Goal: Transaction & Acquisition: Obtain resource

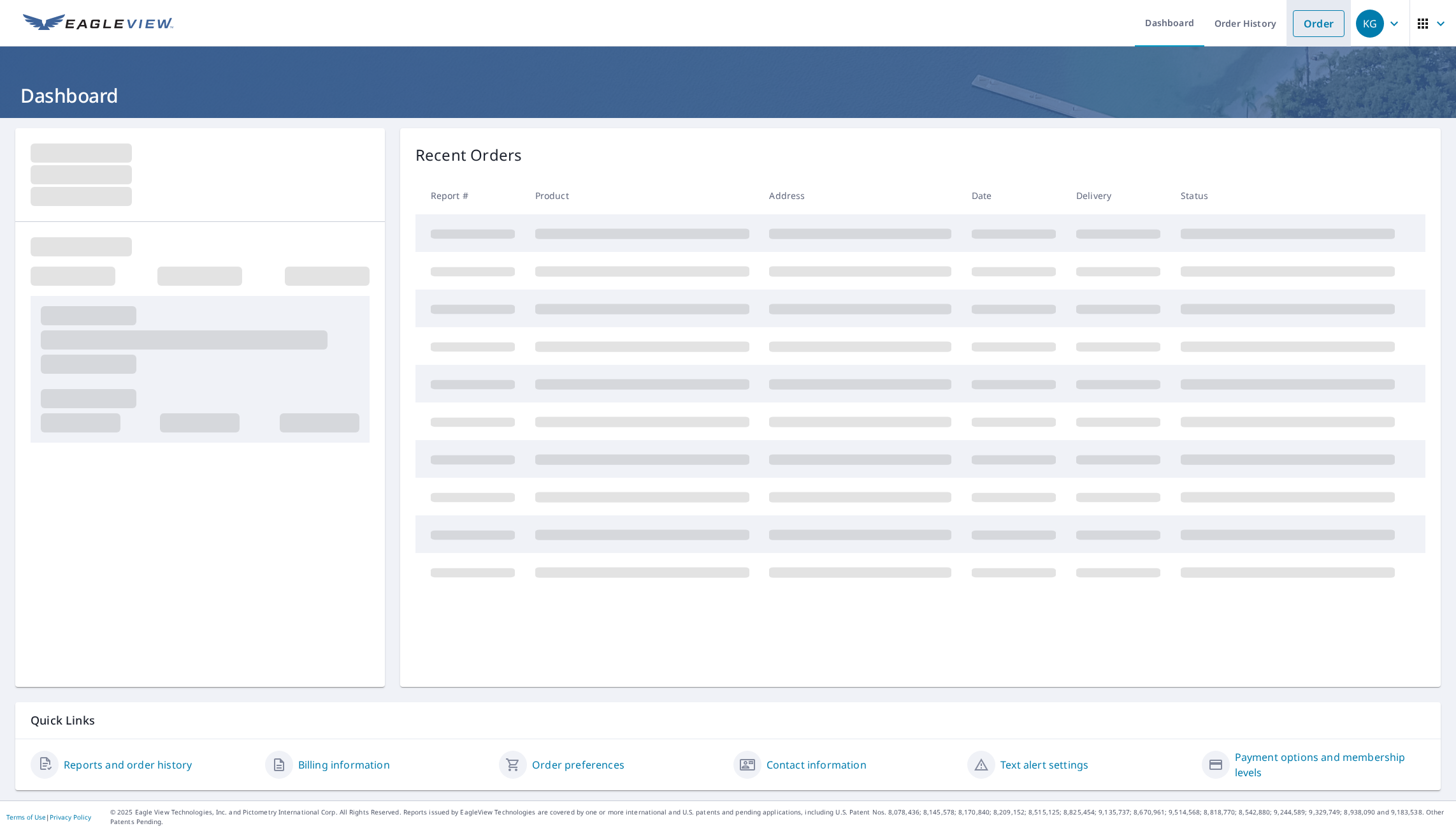
click at [1305, 20] on link "Order" at bounding box center [1319, 23] width 51 height 27
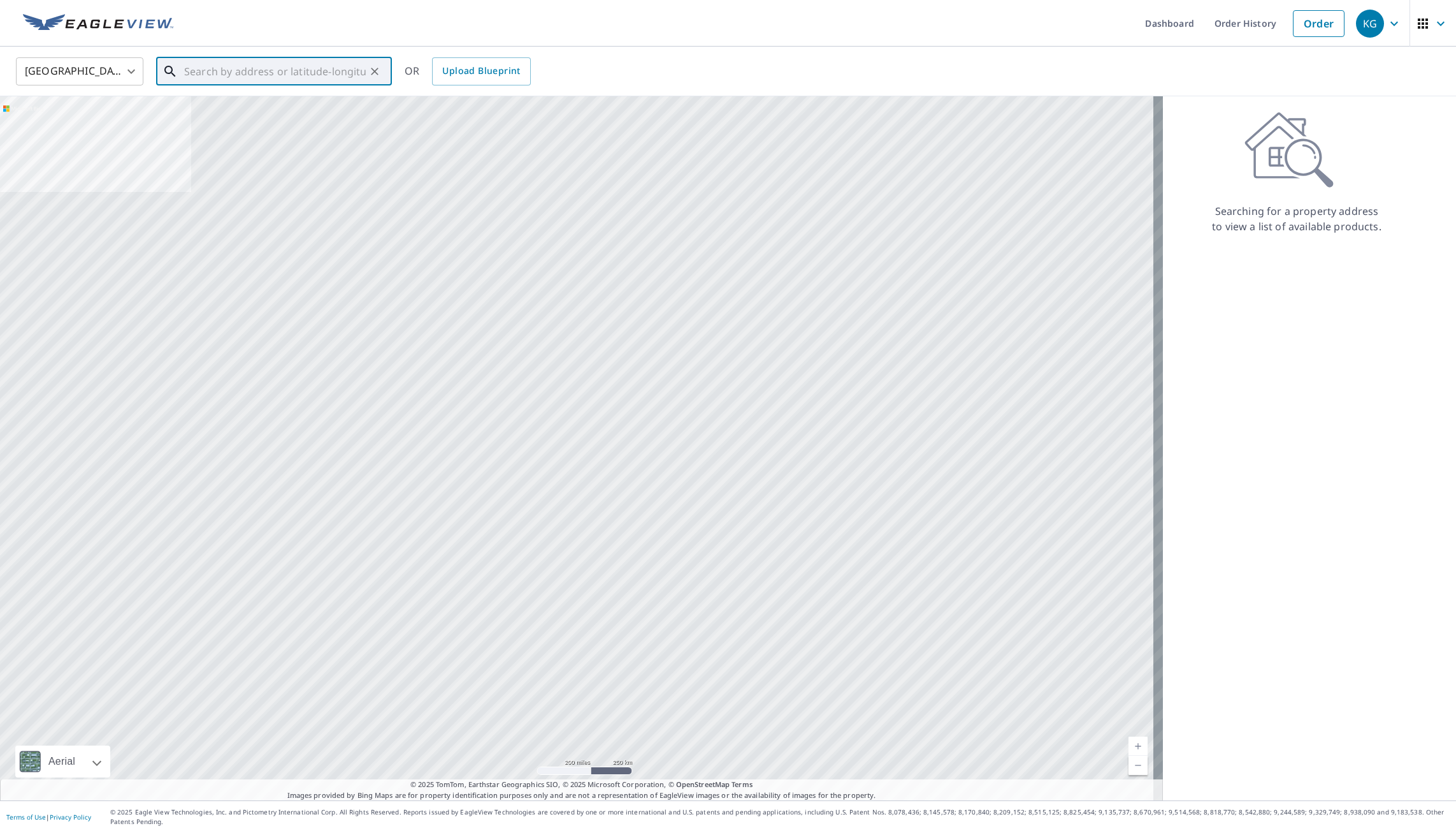
click at [297, 63] on input "text" at bounding box center [275, 71] width 182 height 36
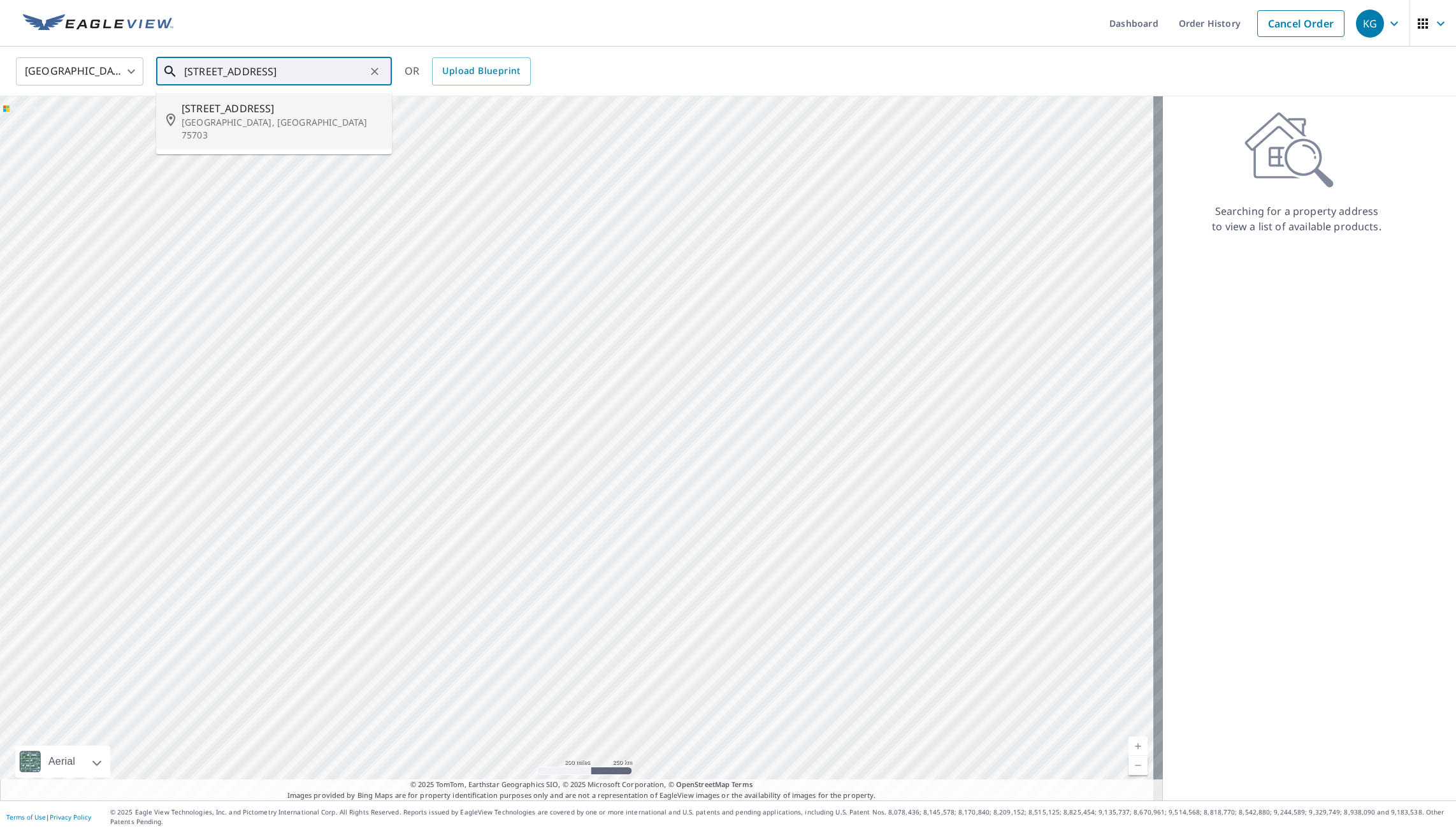
click at [280, 117] on p "[GEOGRAPHIC_DATA], [GEOGRAPHIC_DATA] 75703" at bounding box center [282, 129] width 200 height 25
type input "[STREET_ADDRESS]"
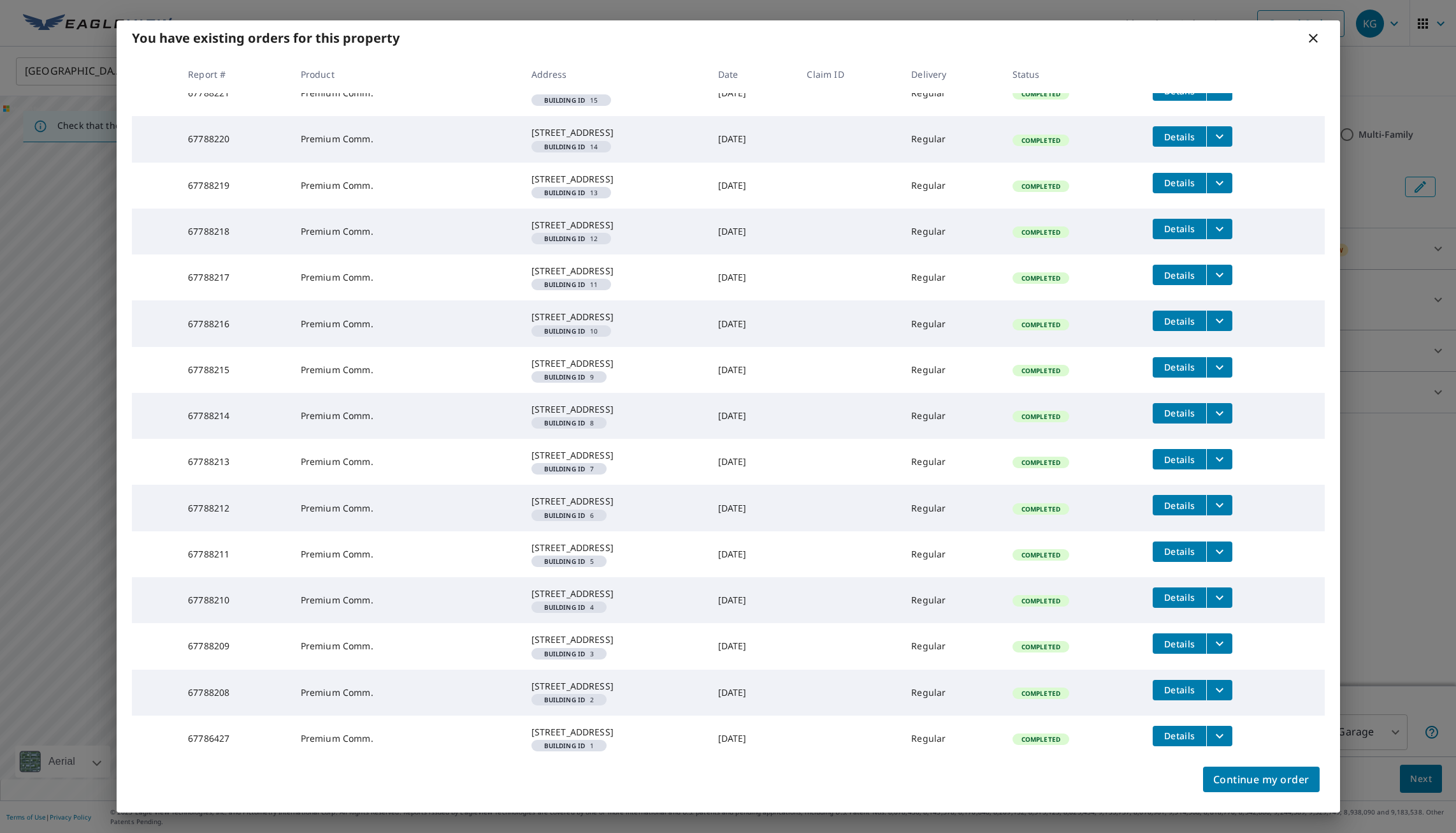
scroll to position [1268, 0]
click at [1219, 728] on icon "filesDropdownBtn-67786427" at bounding box center [1220, 736] width 15 height 16
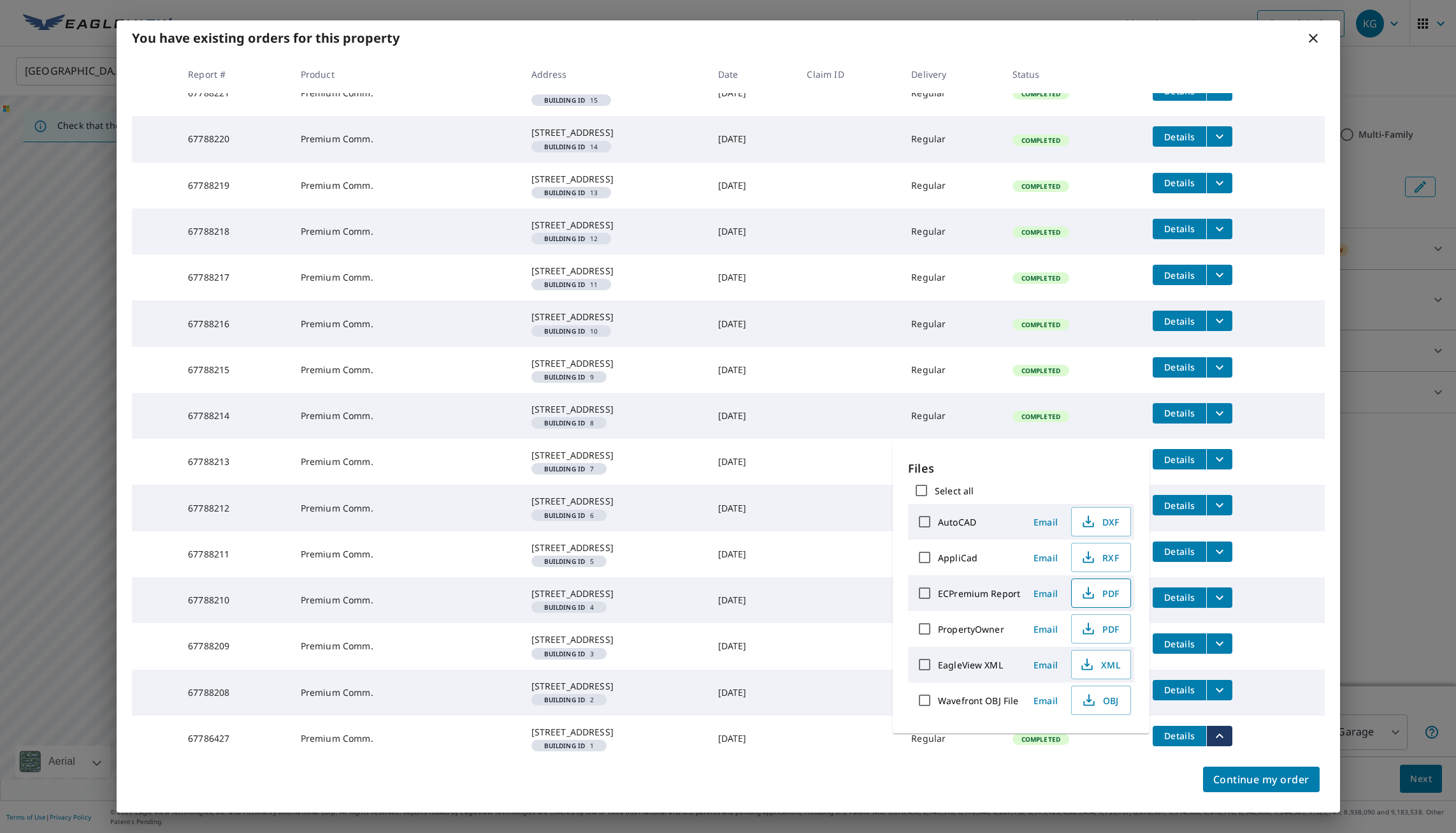
click at [1095, 590] on span "PDF" at bounding box center [1100, 593] width 41 height 16
click at [1272, 696] on tr "67788208 Premium Comm. [STREET_ADDRESS] Building ID 2 [DATE] Regular Completed …" at bounding box center [728, 692] width 1193 height 46
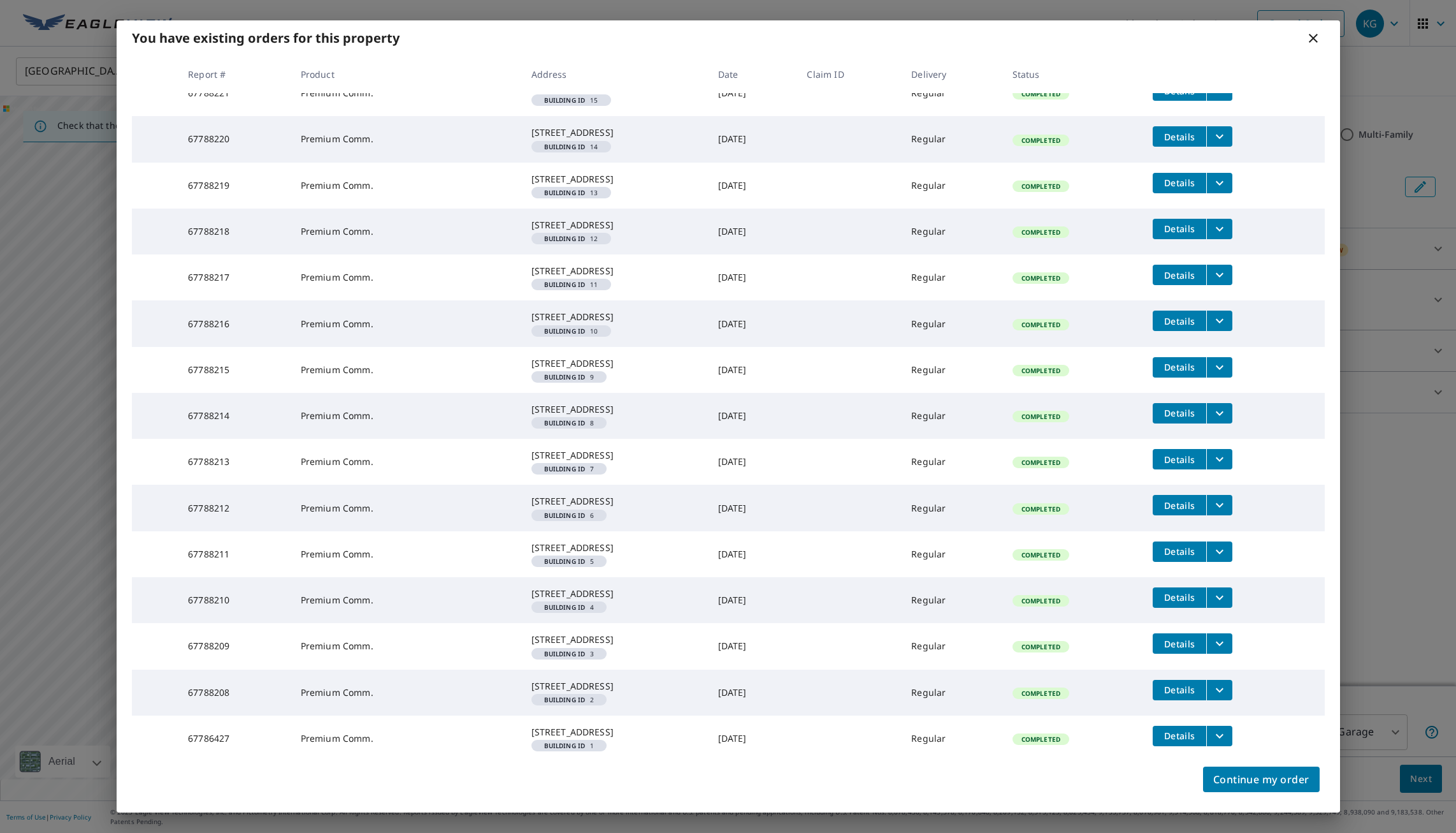
click at [1221, 687] on icon "filesDropdownBtn-67788208" at bounding box center [1219, 689] width 8 height 4
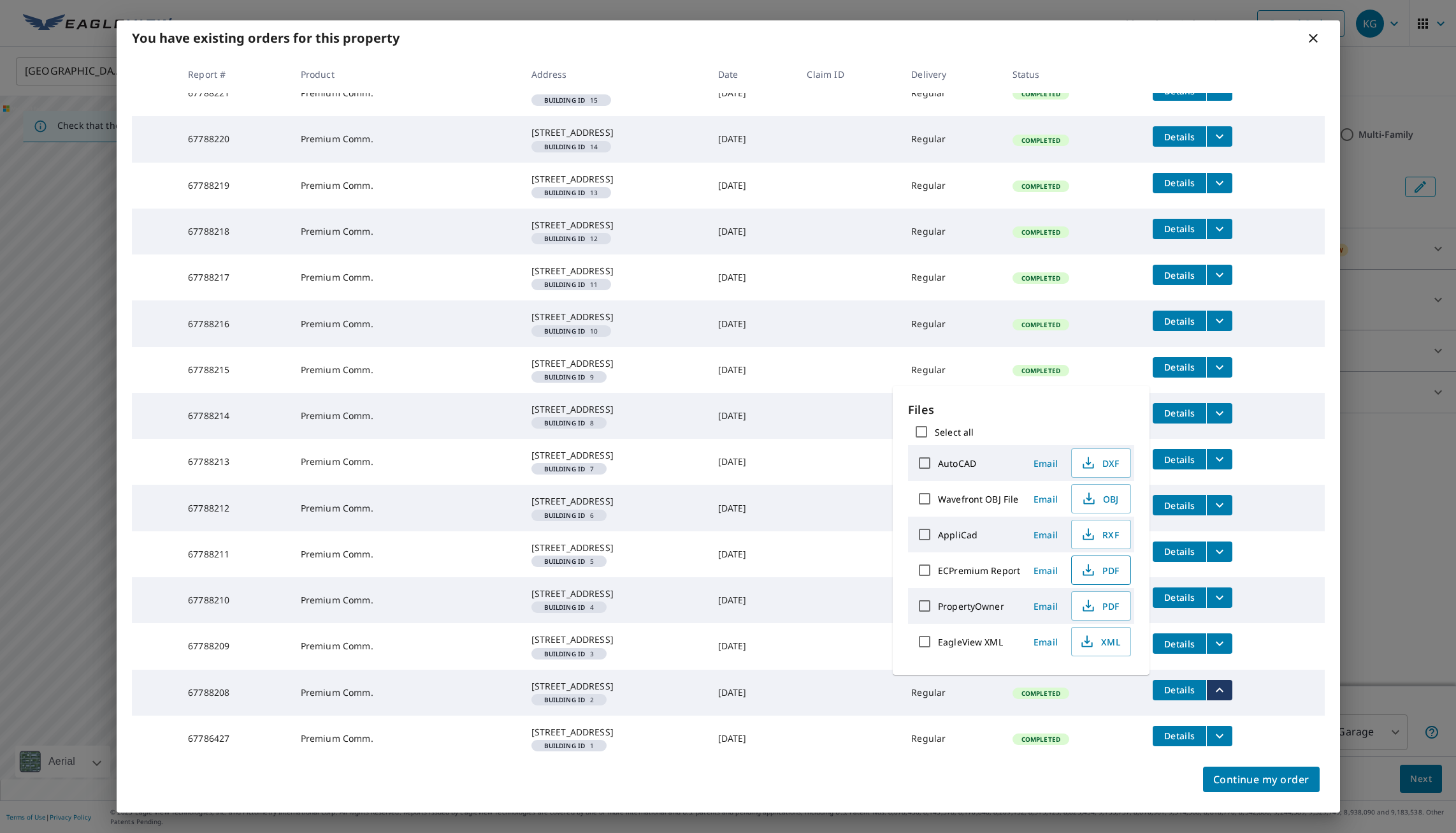
click at [1097, 566] on span "PDF" at bounding box center [1100, 570] width 41 height 16
click at [873, 688] on td at bounding box center [849, 692] width 104 height 46
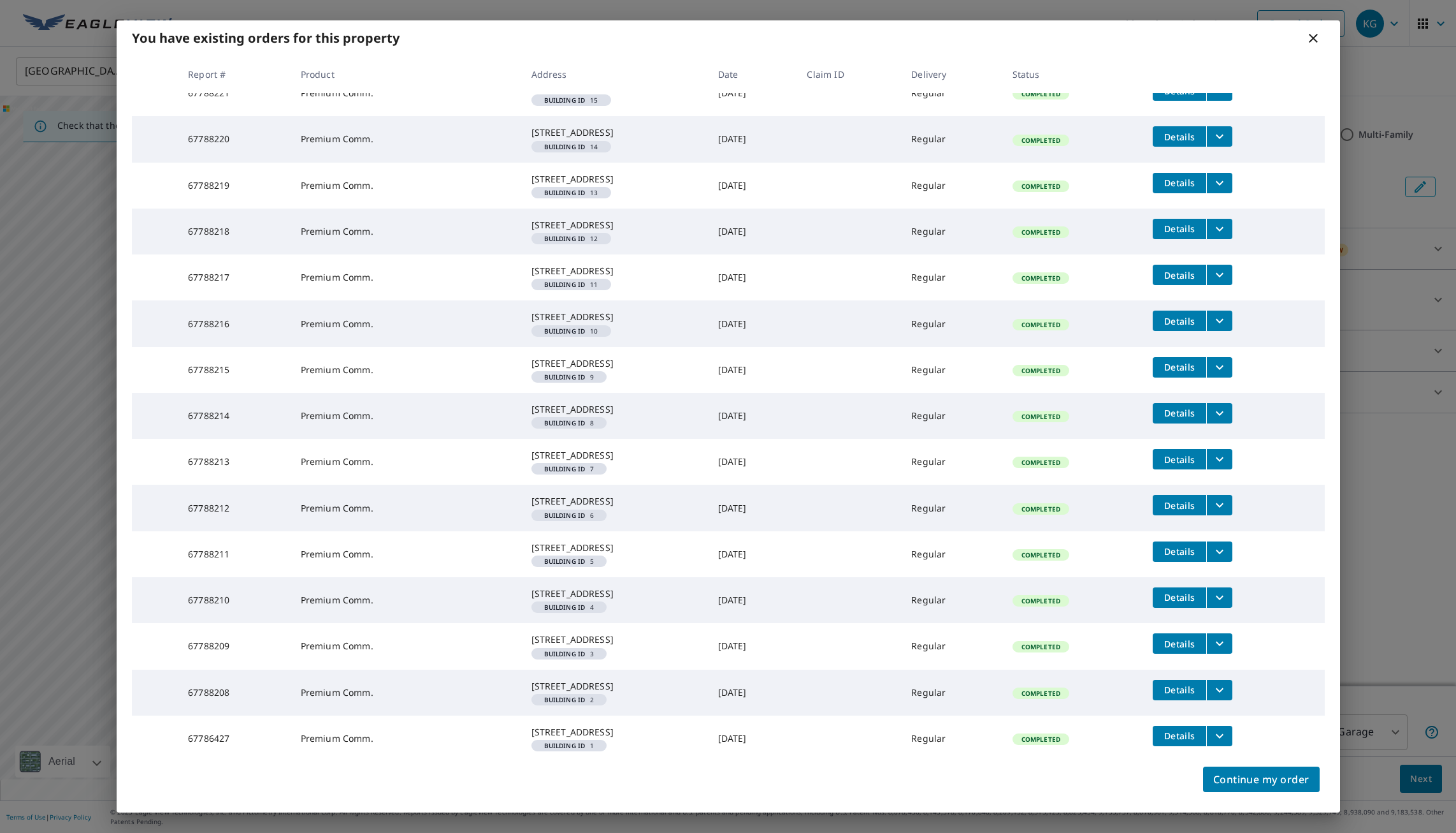
click at [1215, 636] on icon "filesDropdownBtn-67788209" at bounding box center [1220, 643] width 15 height 16
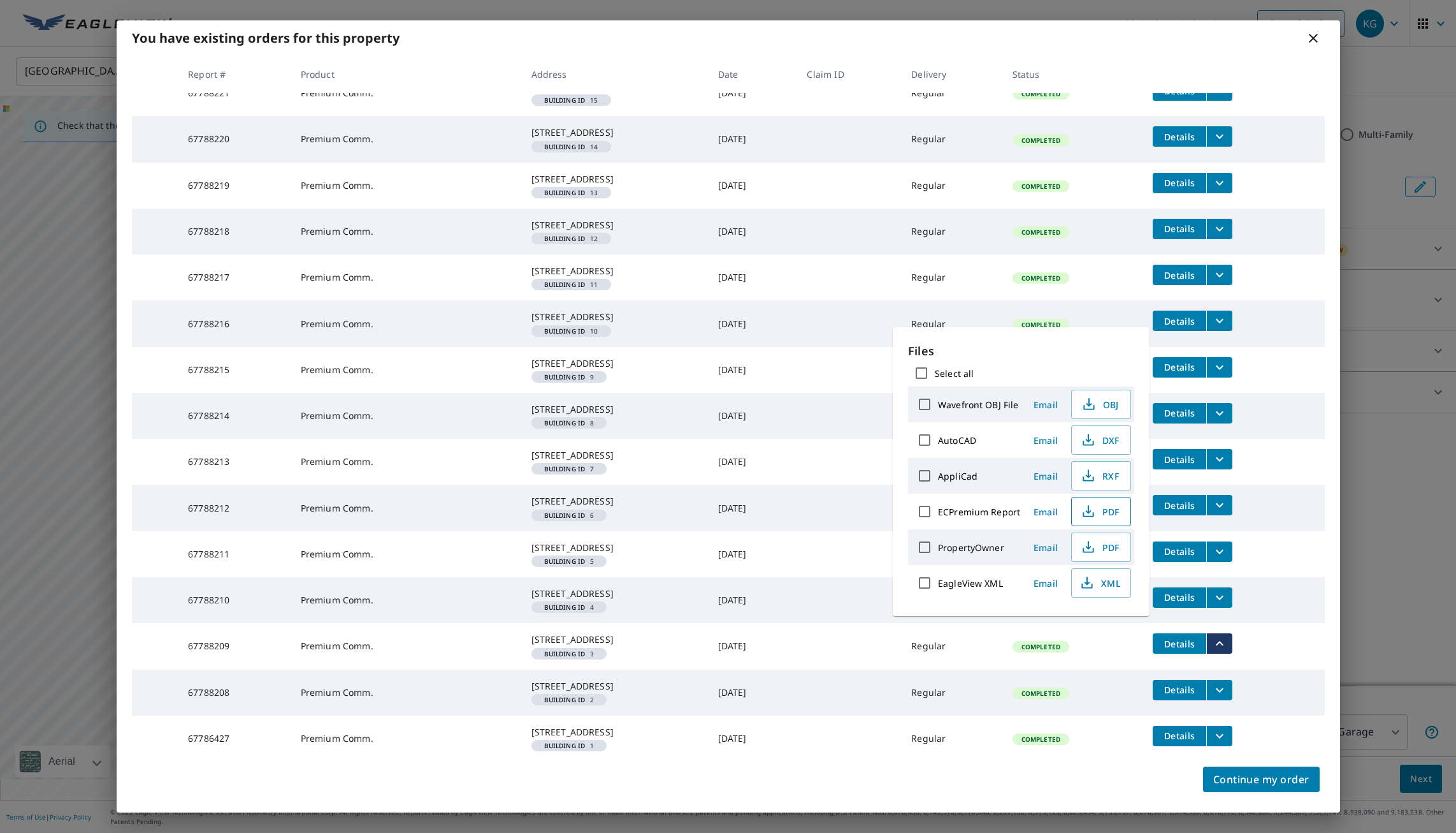
click at [1100, 510] on span "PDF" at bounding box center [1100, 512] width 41 height 16
click at [1226, 590] on icon "filesDropdownBtn-67788210" at bounding box center [1220, 598] width 15 height 16
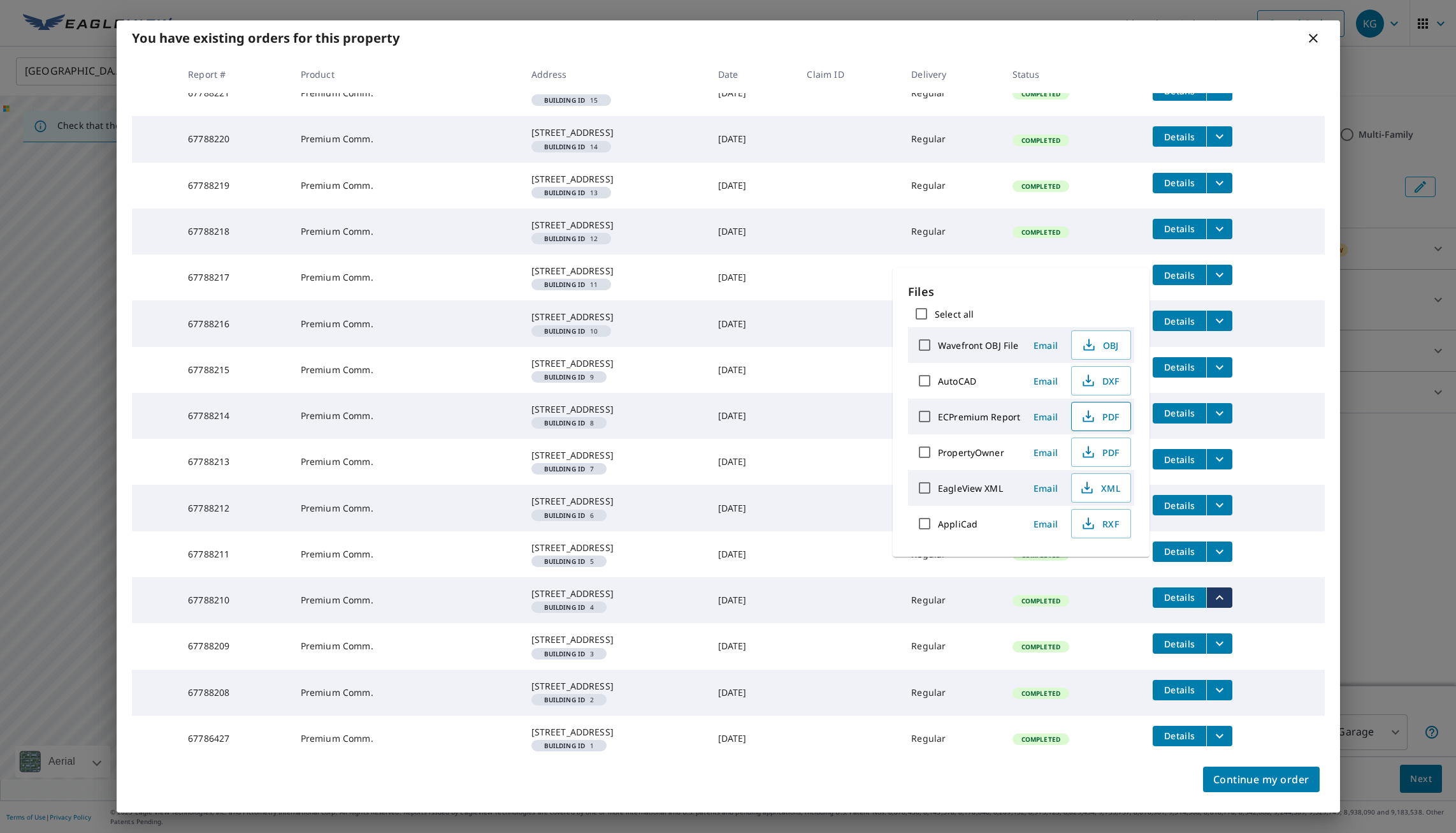
click at [1105, 416] on span "PDF" at bounding box center [1100, 416] width 41 height 16
click at [1219, 544] on icon "filesDropdownBtn-67788211" at bounding box center [1220, 552] width 15 height 16
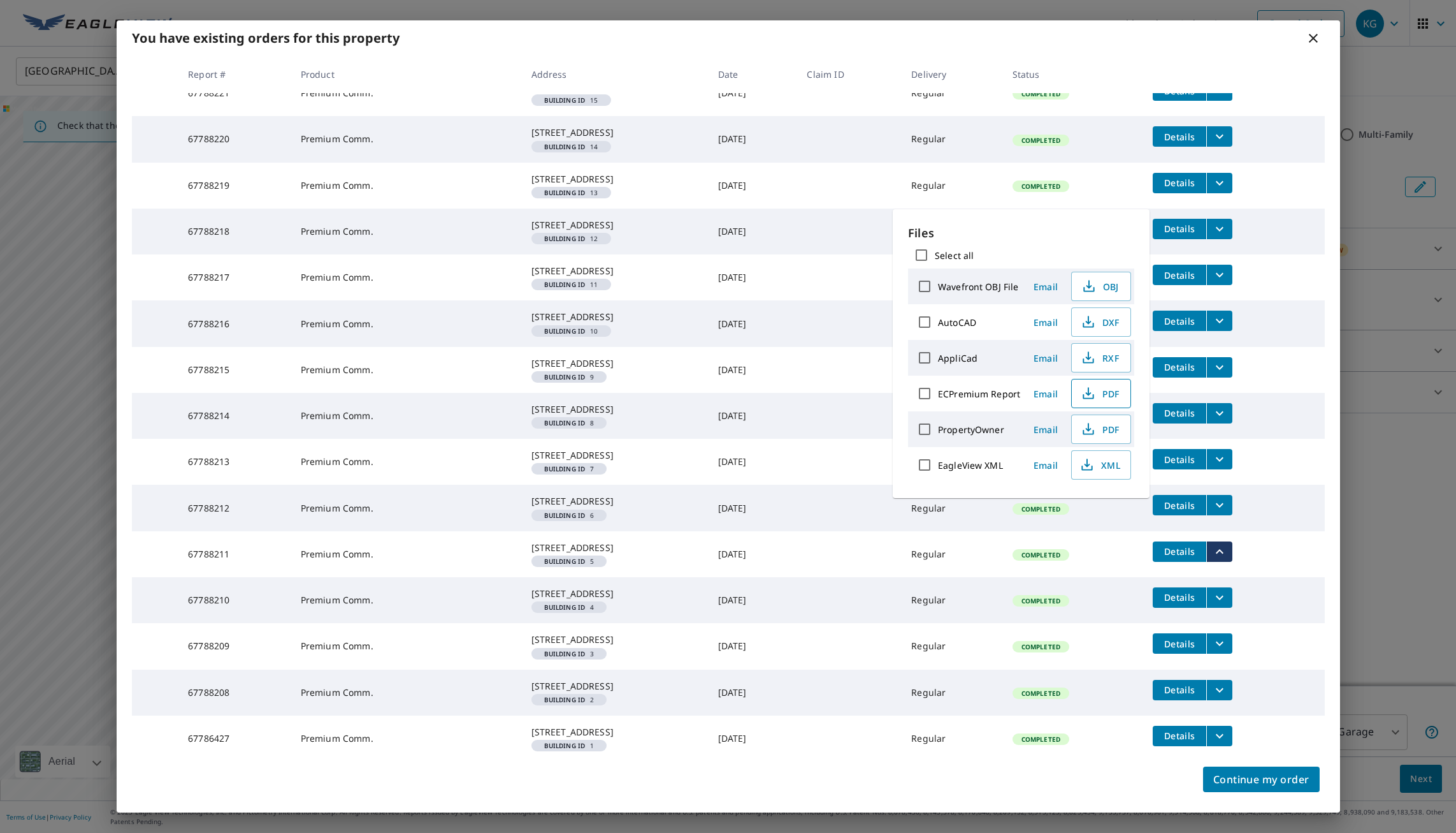
click at [1088, 396] on icon "button" at bounding box center [1089, 393] width 15 height 16
click at [1223, 498] on icon "filesDropdownBtn-67788212" at bounding box center [1220, 505] width 15 height 16
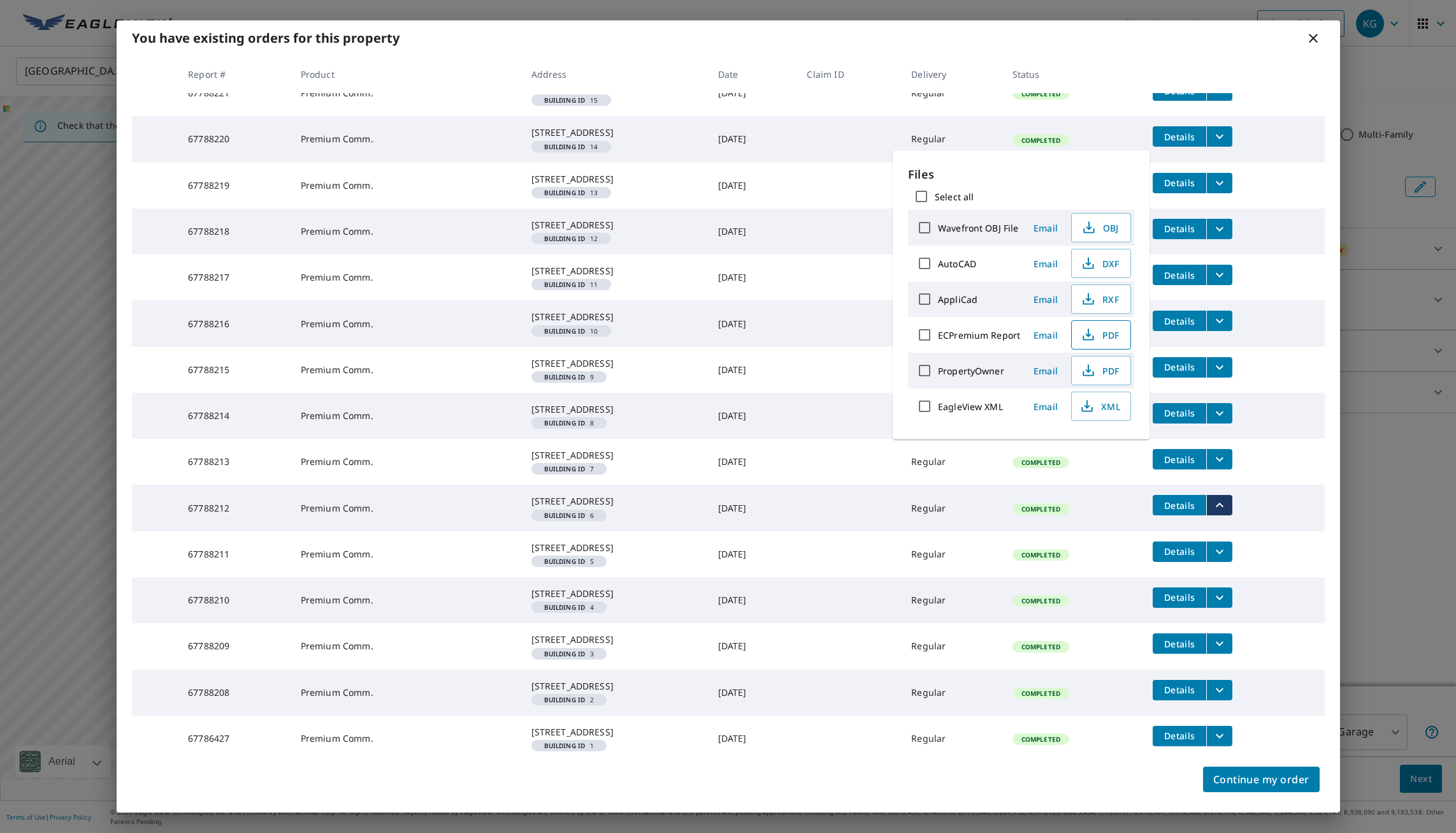
click at [1088, 331] on icon "button" at bounding box center [1089, 335] width 15 height 16
click at [1224, 452] on icon "filesDropdownBtn-67788213" at bounding box center [1220, 459] width 15 height 16
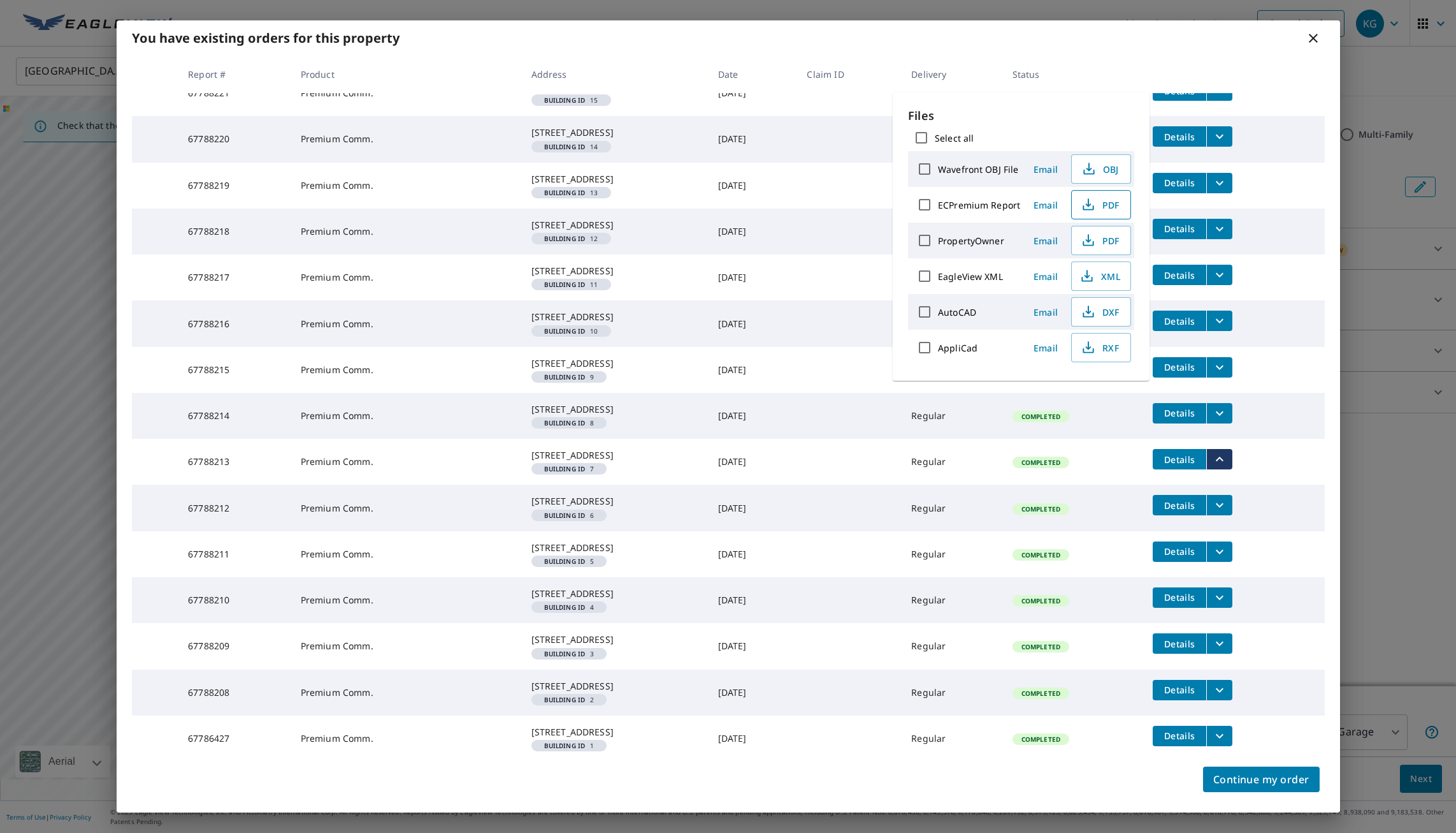
click at [1092, 204] on icon "button" at bounding box center [1089, 205] width 15 height 16
click at [1218, 405] on icon "filesDropdownBtn-67788214" at bounding box center [1220, 413] width 15 height 16
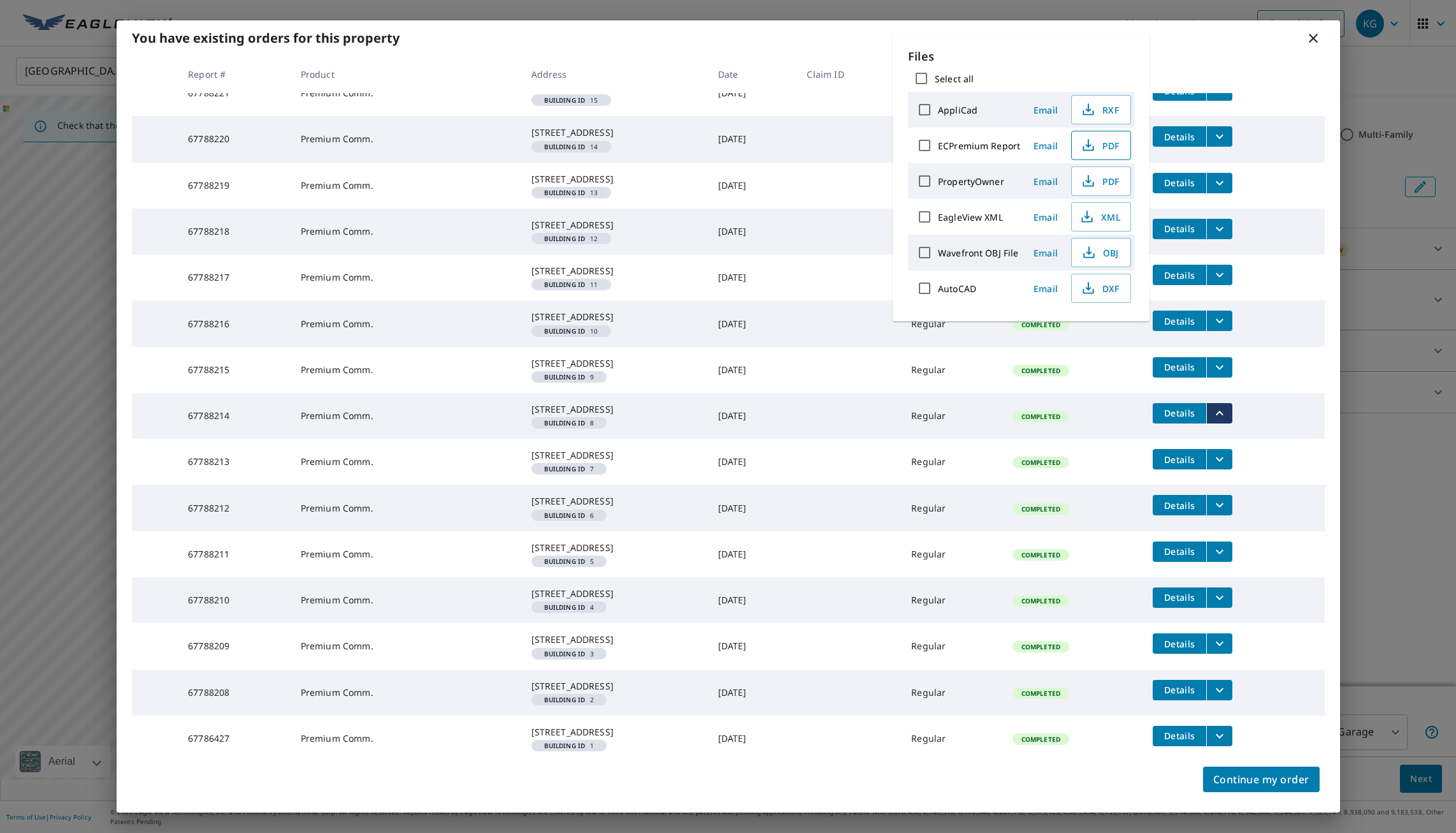
click at [1091, 151] on icon "button" at bounding box center [1088, 148] width 11 height 5
click at [1215, 359] on icon "filesDropdownBtn-67788215" at bounding box center [1220, 367] width 15 height 16
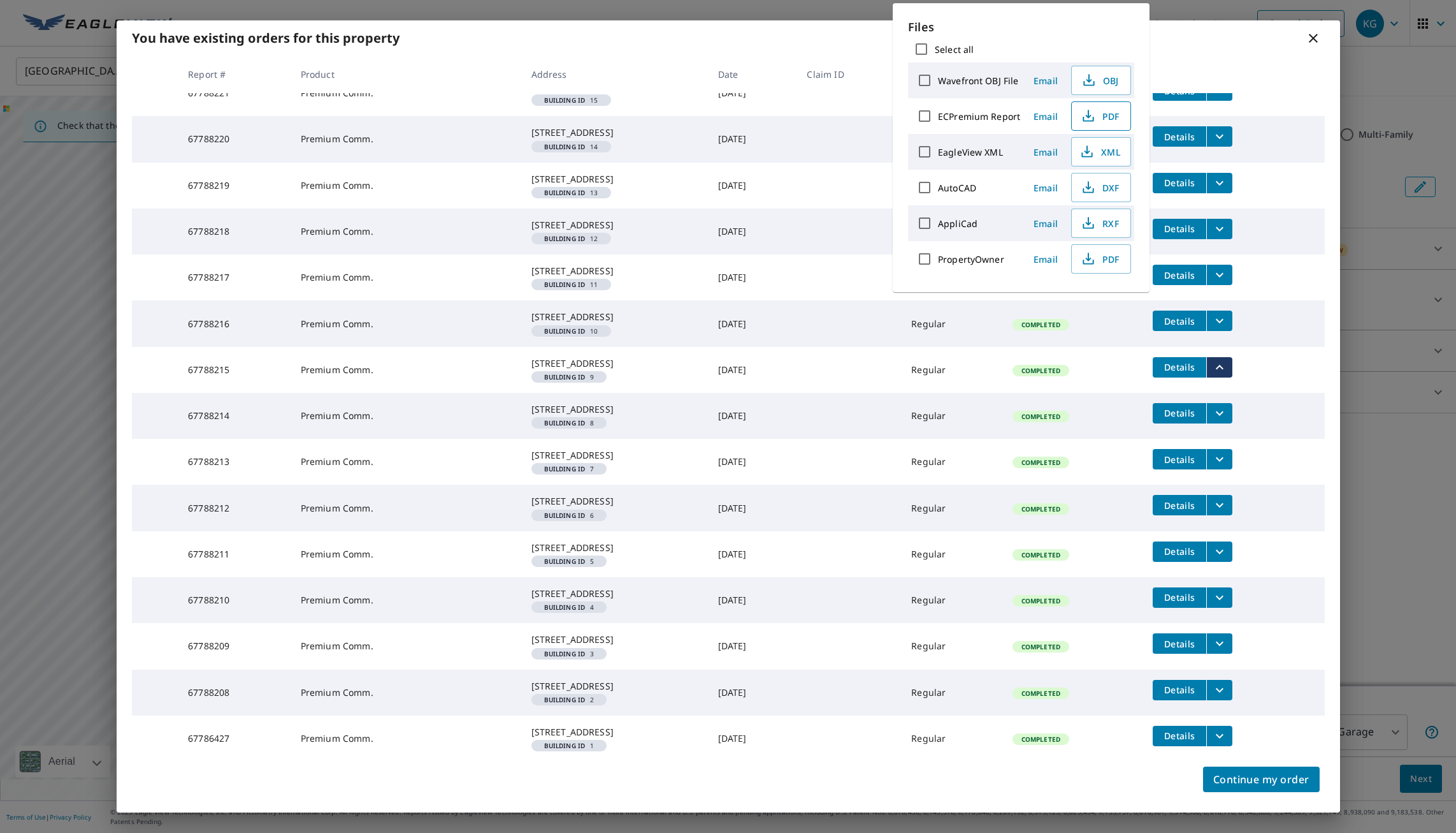
click at [1095, 116] on icon "button" at bounding box center [1089, 116] width 15 height 16
click at [1214, 313] on icon "filesDropdownBtn-67788216" at bounding box center [1220, 321] width 15 height 16
click at [1102, 113] on span "PDF" at bounding box center [1100, 116] width 41 height 16
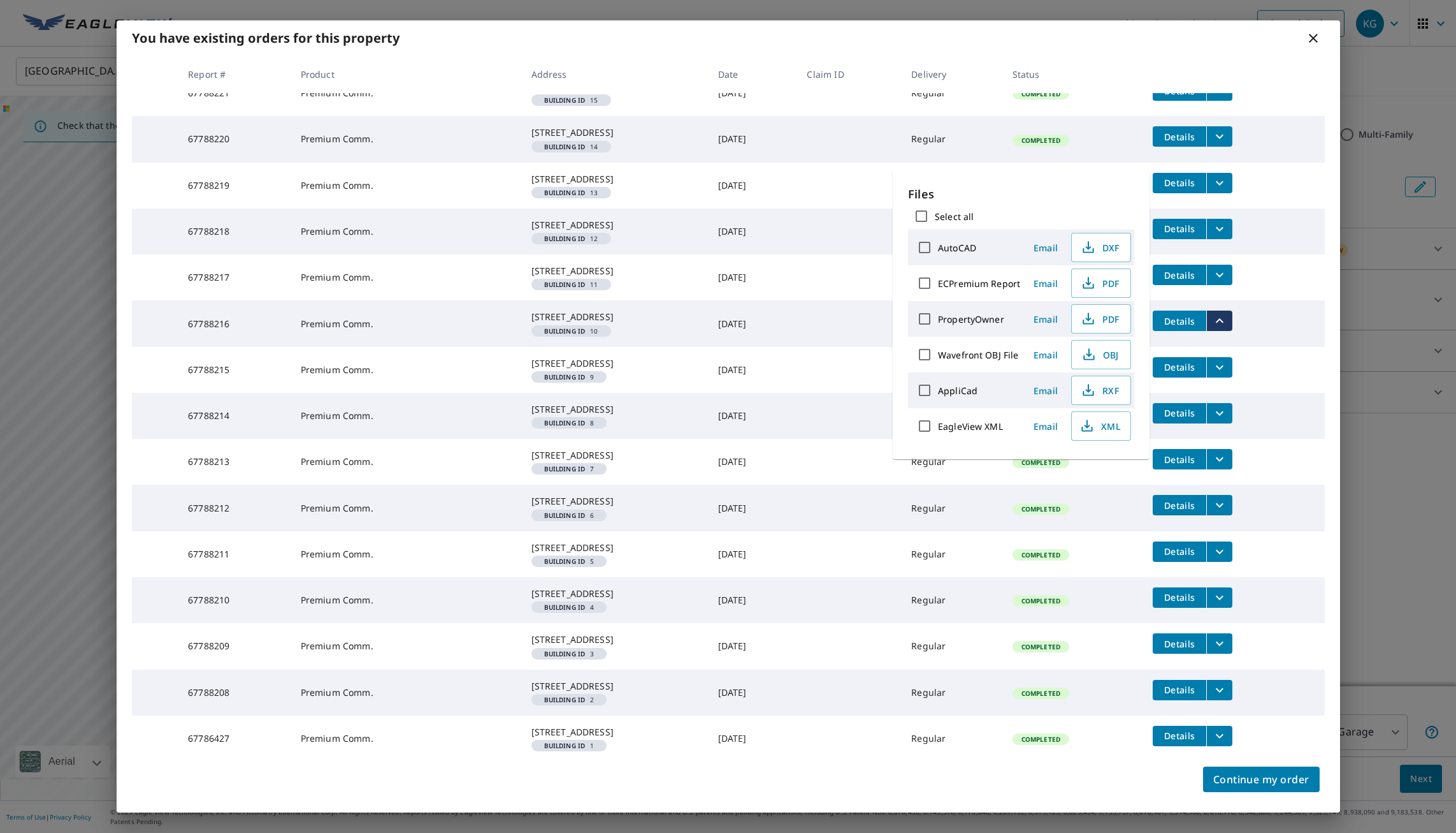
scroll to position [949, 0]
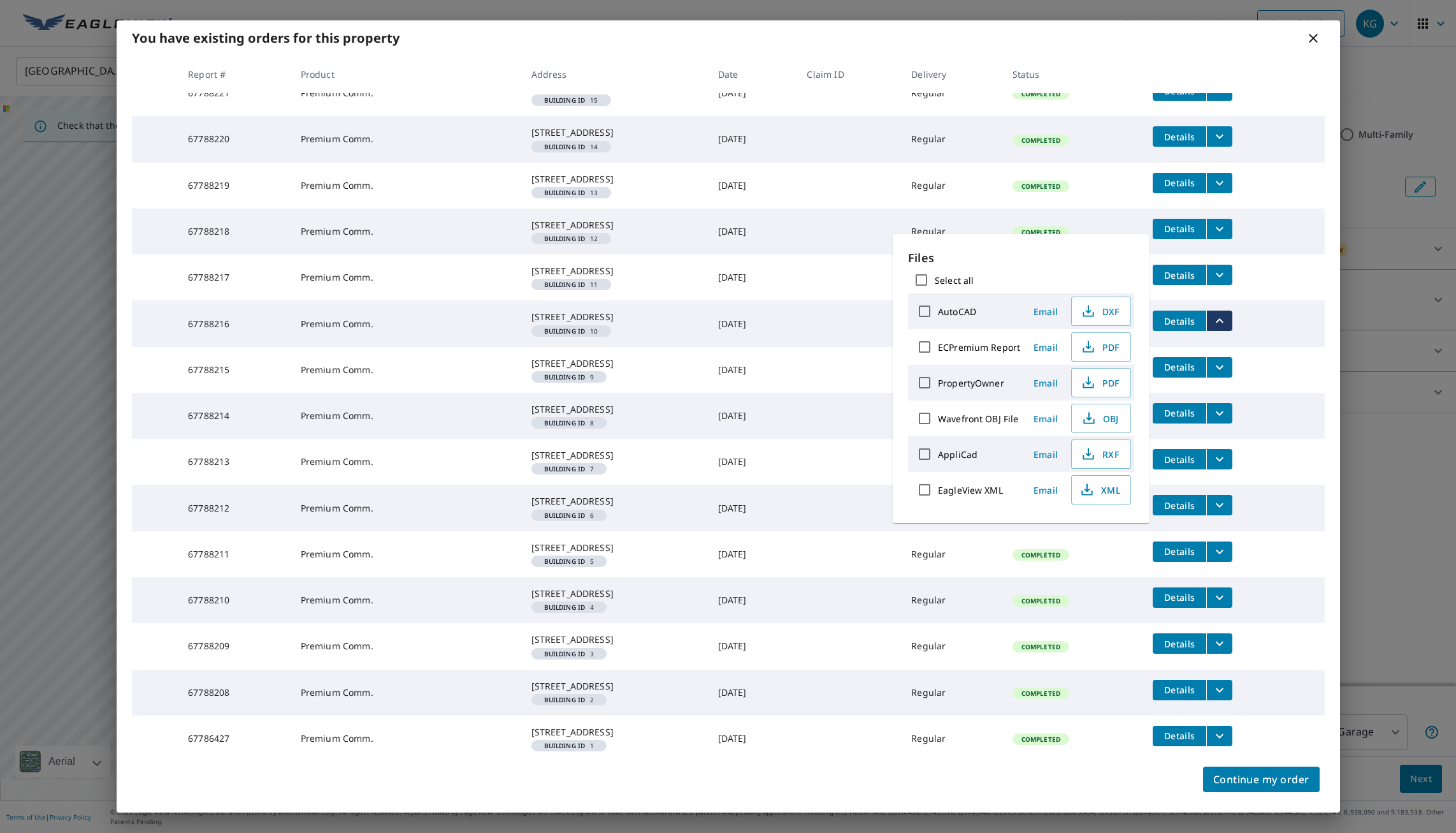
click at [1221, 283] on icon "filesDropdownBtn-67788217" at bounding box center [1220, 275] width 15 height 16
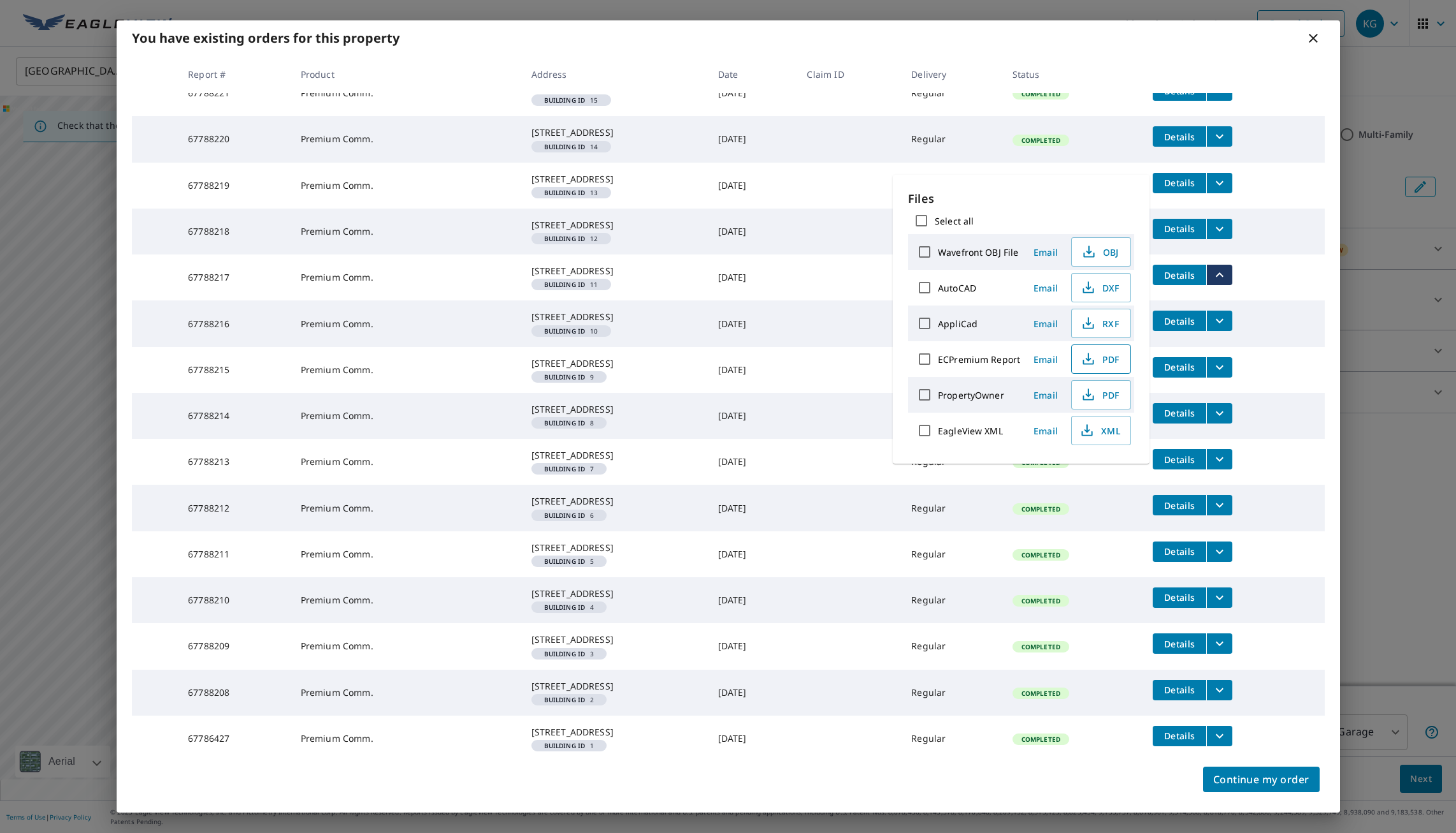
click at [1095, 357] on span "PDF" at bounding box center [1100, 359] width 41 height 16
click at [1217, 237] on icon "filesDropdownBtn-67788218" at bounding box center [1220, 229] width 15 height 16
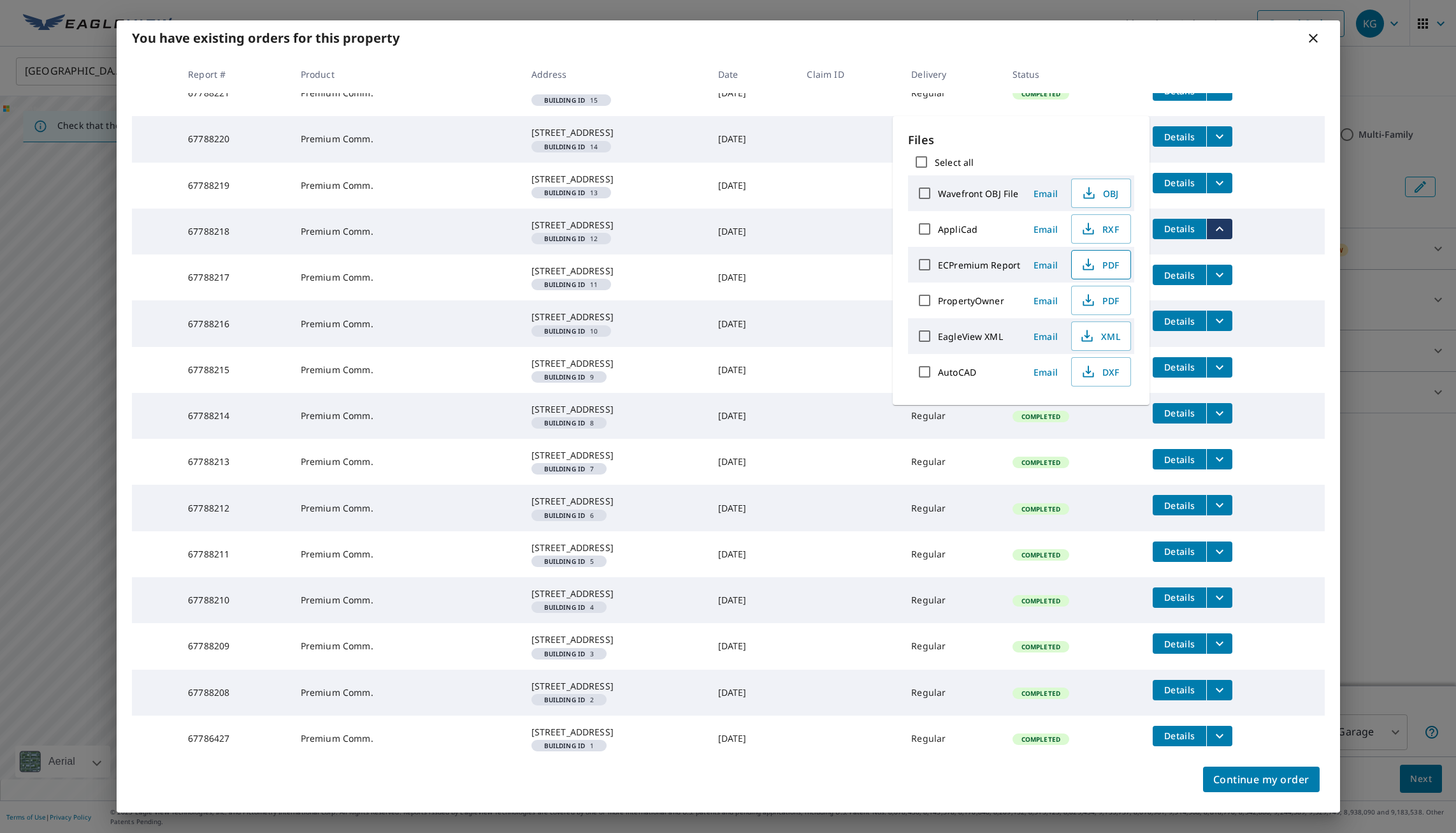
click at [1095, 261] on span "PDF" at bounding box center [1100, 265] width 41 height 16
click at [1217, 191] on icon "filesDropdownBtn-67788219" at bounding box center [1220, 183] width 15 height 16
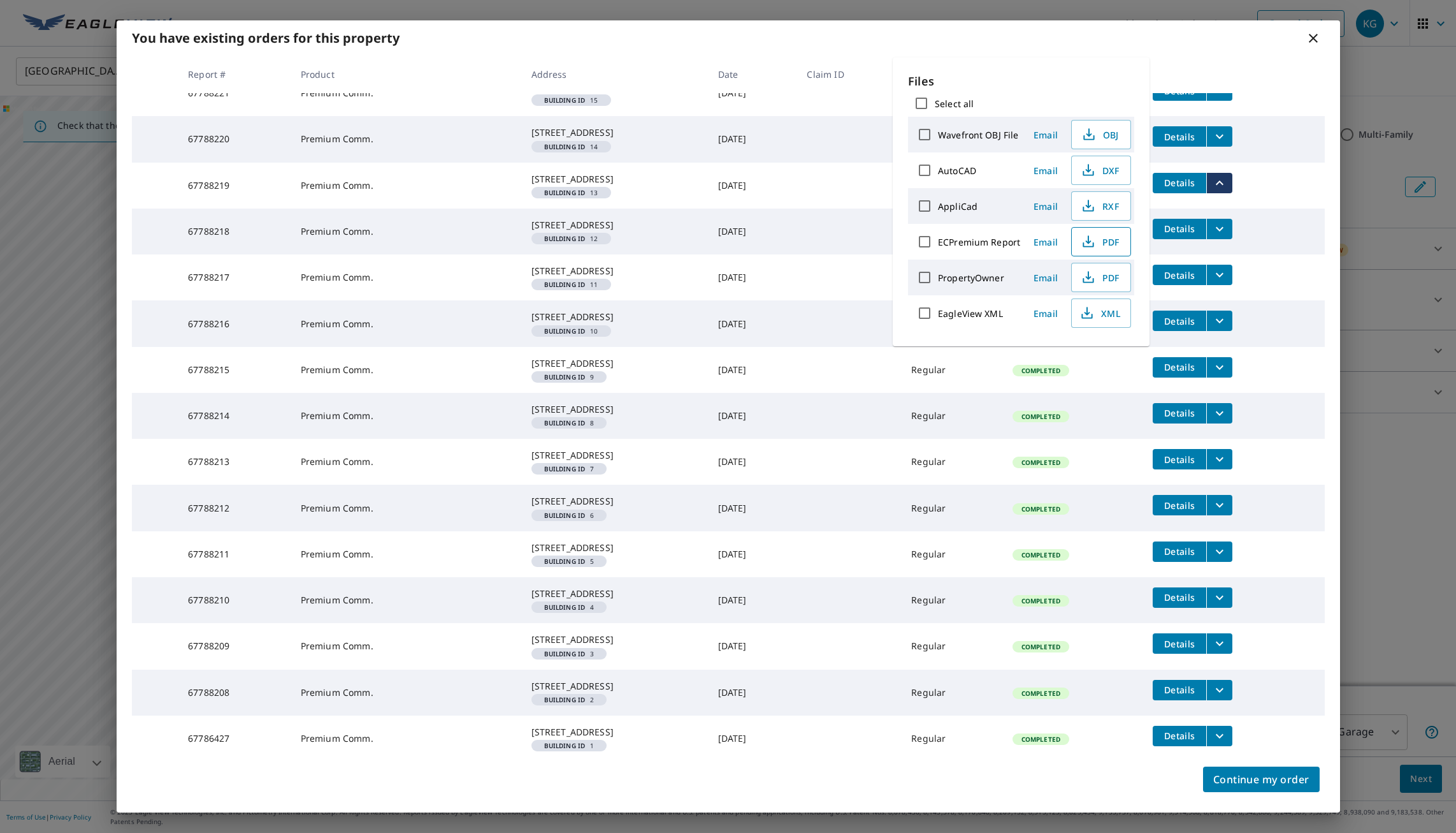
click at [1097, 239] on span "PDF" at bounding box center [1100, 242] width 41 height 16
click at [1220, 144] on icon "filesDropdownBtn-67788220" at bounding box center [1220, 137] width 15 height 16
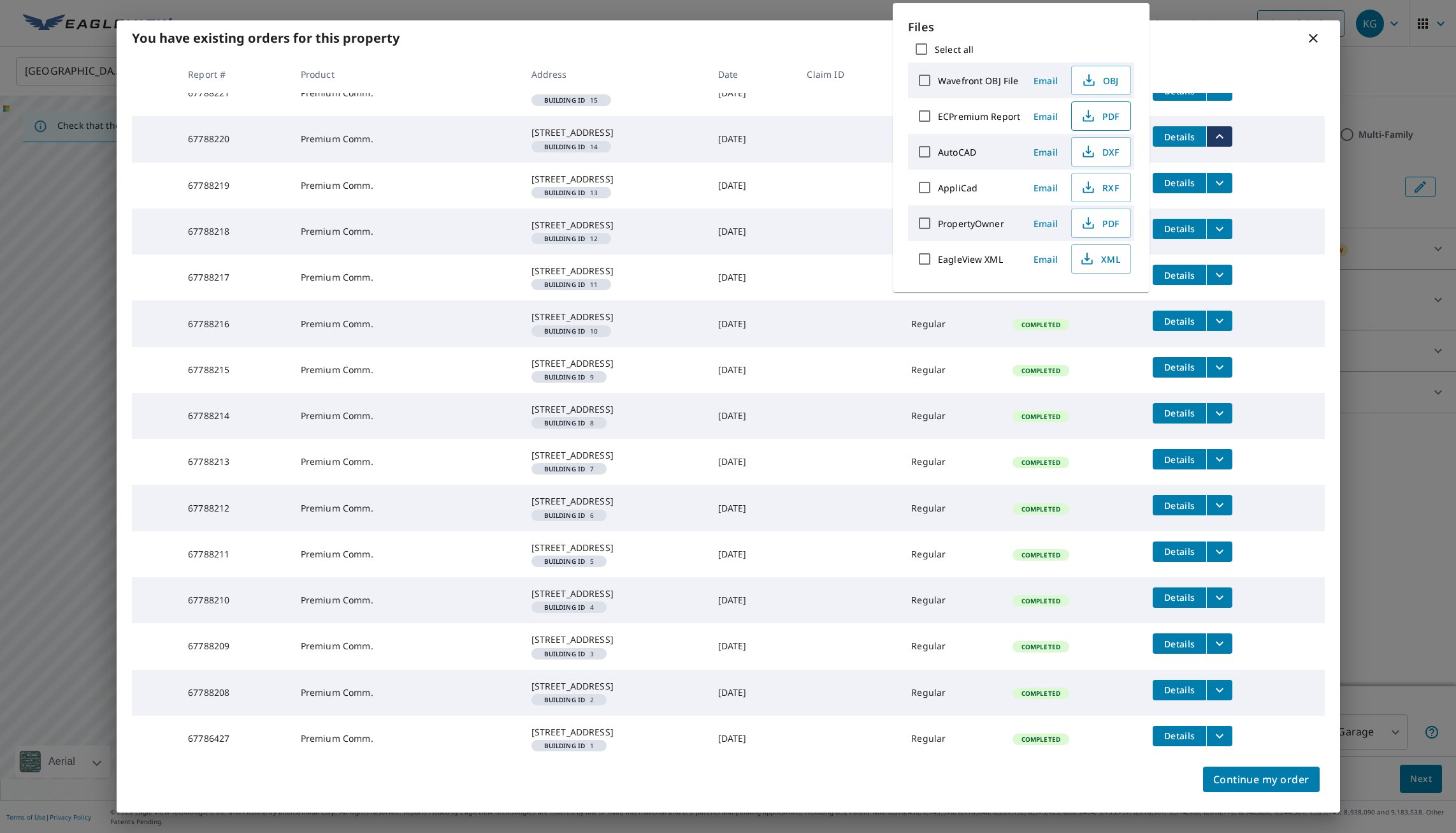
click at [1095, 113] on icon "button" at bounding box center [1089, 116] width 15 height 16
click at [1214, 98] on icon "filesDropdownBtn-67788221" at bounding box center [1220, 91] width 15 height 16
click at [1100, 185] on span "PDF" at bounding box center [1100, 187] width 41 height 16
click at [1209, 55] on button "filesDropdownBtn-67788222" at bounding box center [1219, 44] width 26 height 20
click at [1217, 98] on icon "filesDropdownBtn-67788221" at bounding box center [1220, 91] width 15 height 16
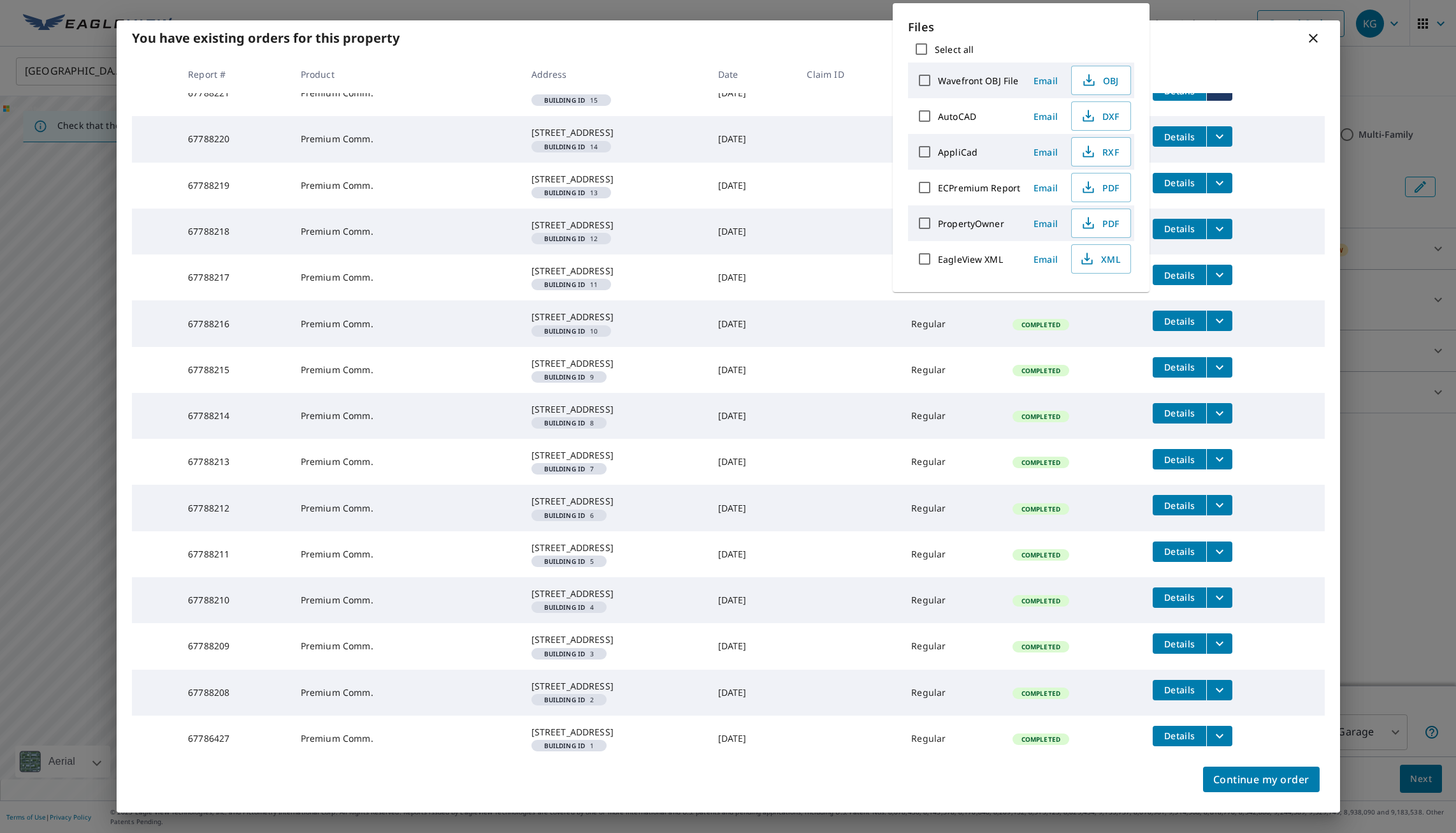
click at [1215, 52] on icon "filesDropdownBtn-67788222" at bounding box center [1220, 44] width 15 height 16
click at [1096, 190] on span "PDF" at bounding box center [1100, 187] width 41 height 16
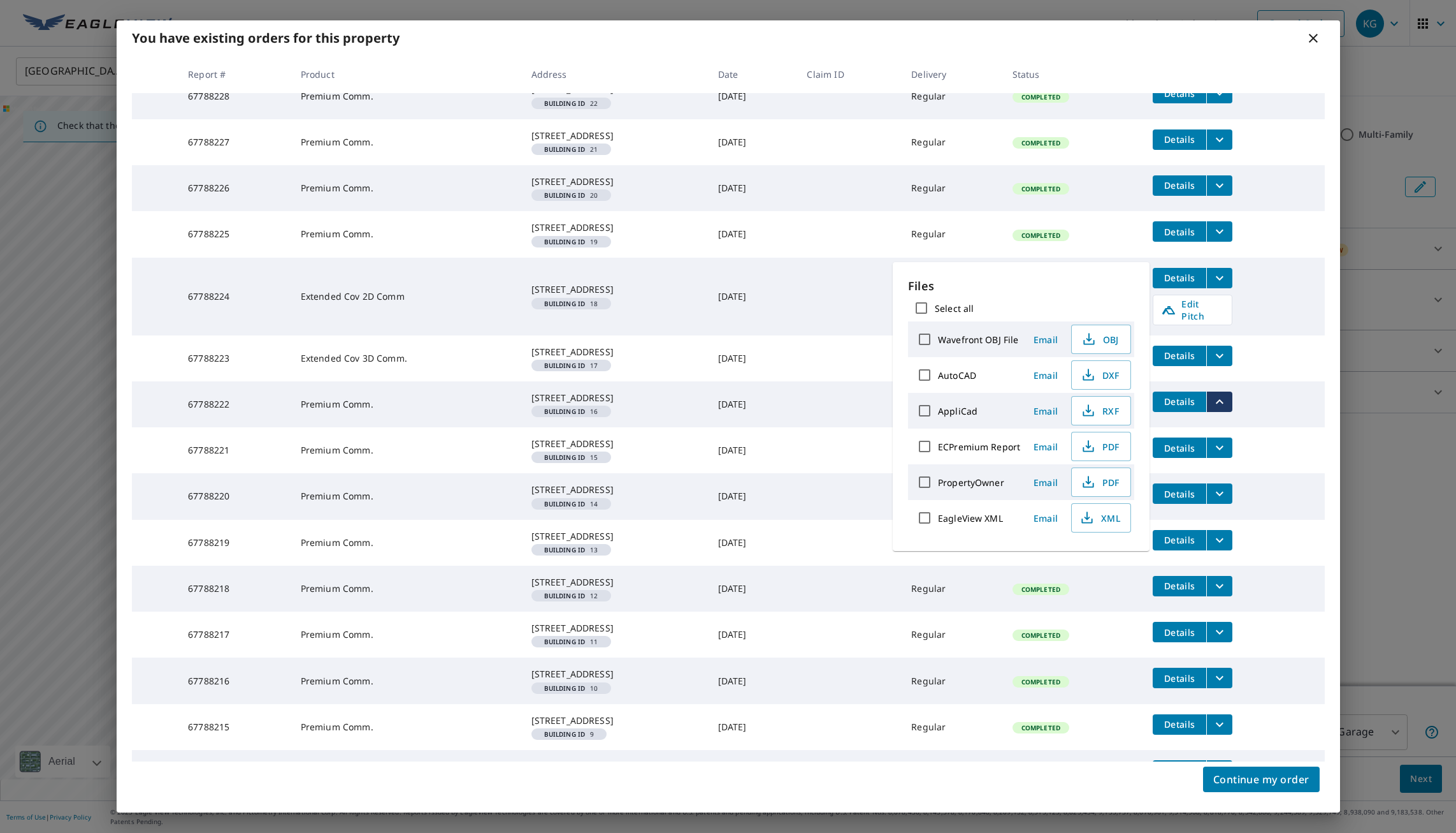
scroll to position [566, 0]
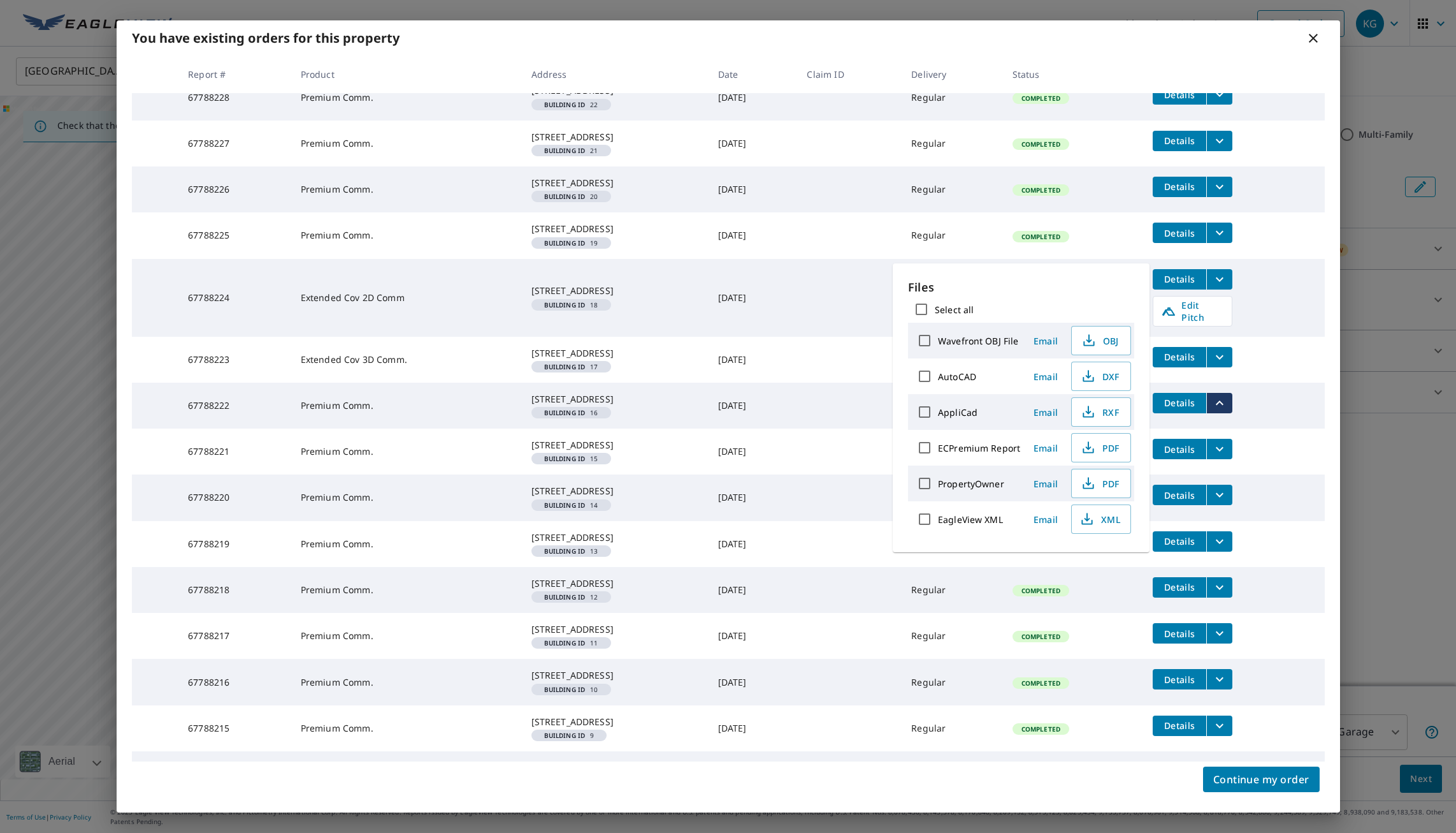
click at [1221, 365] on icon "filesDropdownBtn-67788223" at bounding box center [1220, 357] width 15 height 16
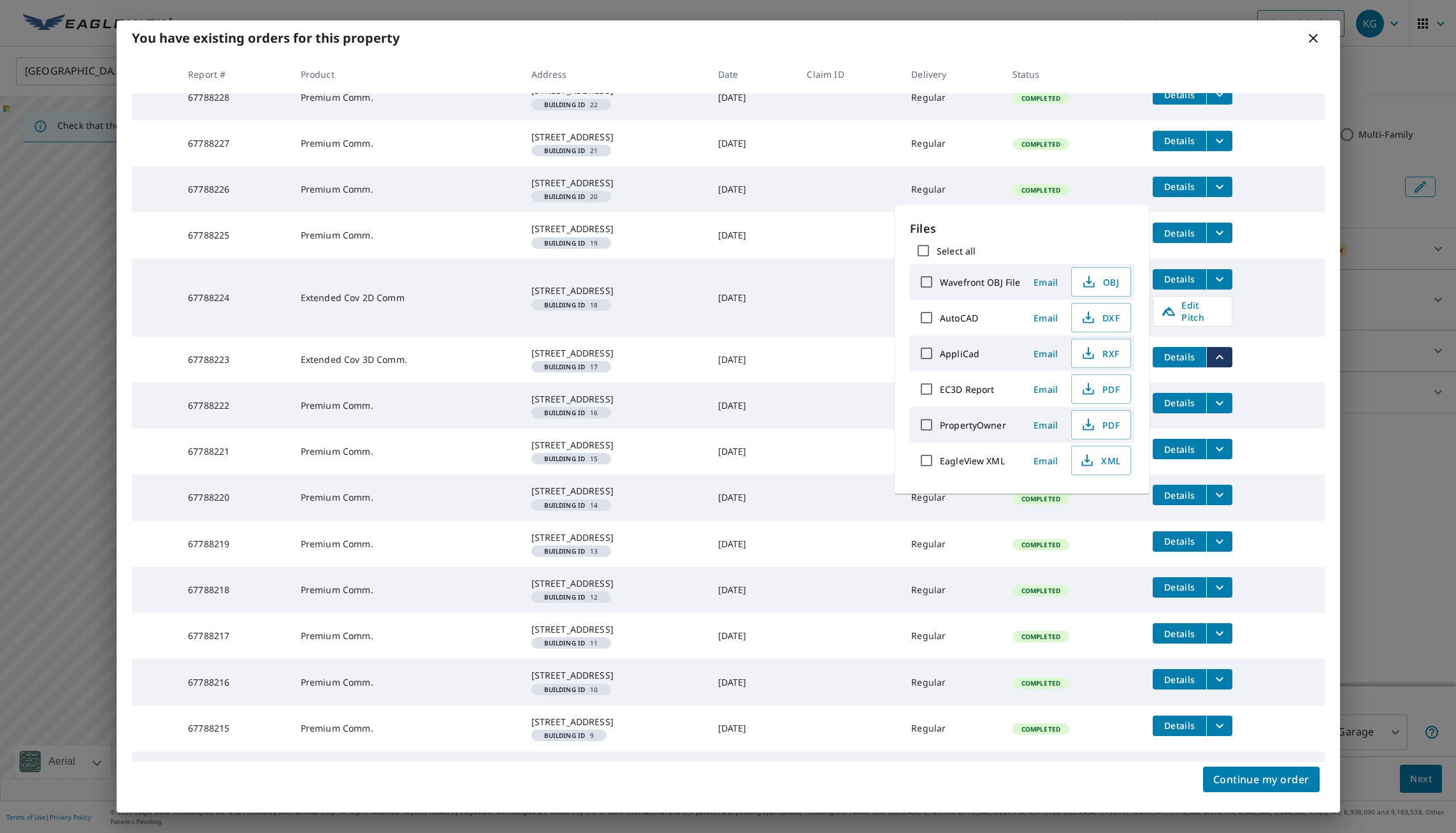
click at [1104, 428] on td "Completed" at bounding box center [1072, 405] width 140 height 46
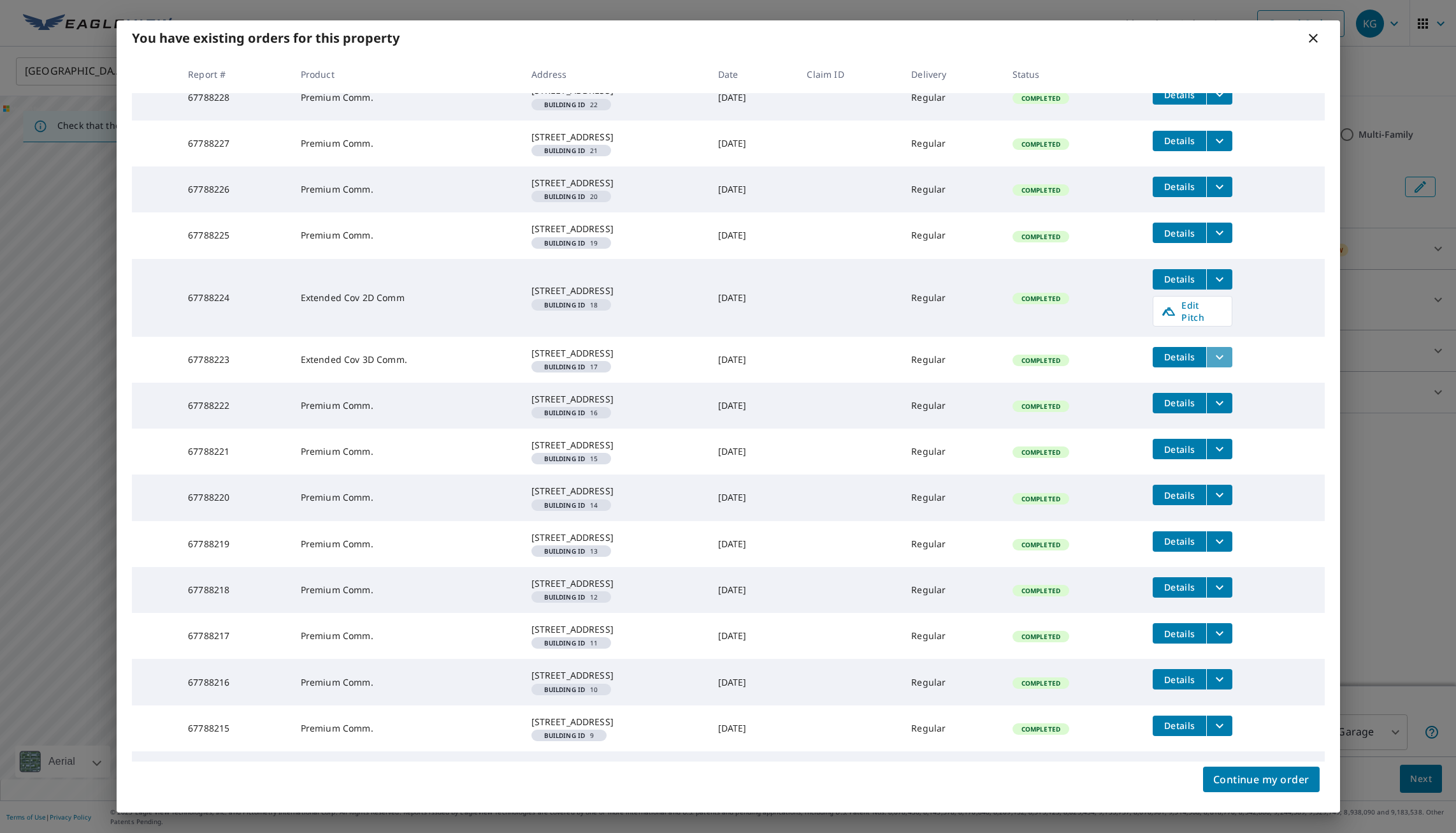
click at [1224, 365] on icon "filesDropdownBtn-67788223" at bounding box center [1220, 357] width 15 height 16
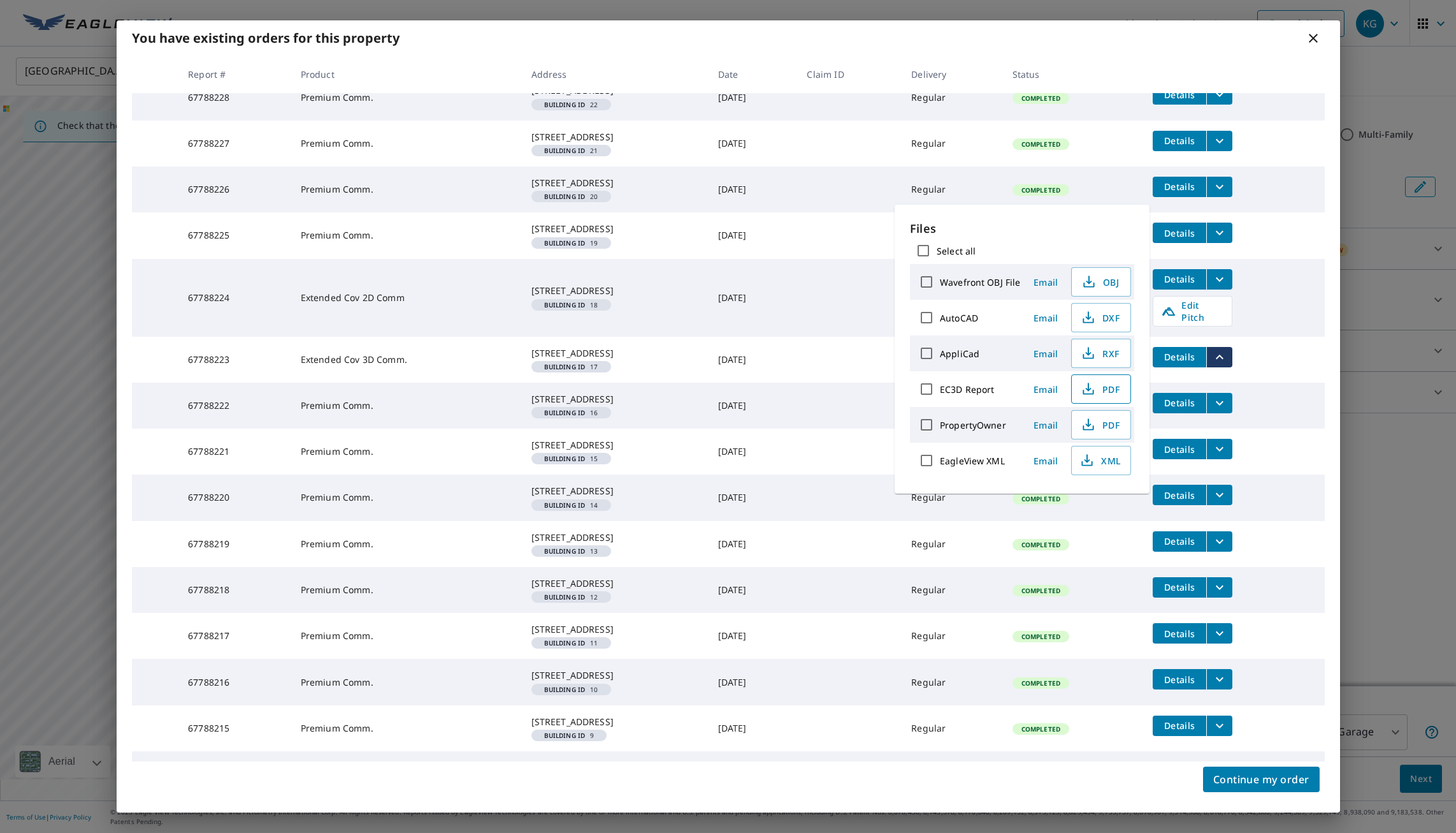
click at [1074, 392] on button "PDF" at bounding box center [1101, 389] width 60 height 30
click at [1228, 258] on tr "67788225 Premium Comm. [STREET_ADDRESS] Building ID 19 [DATE] Regular Completed…" at bounding box center [728, 235] width 1193 height 46
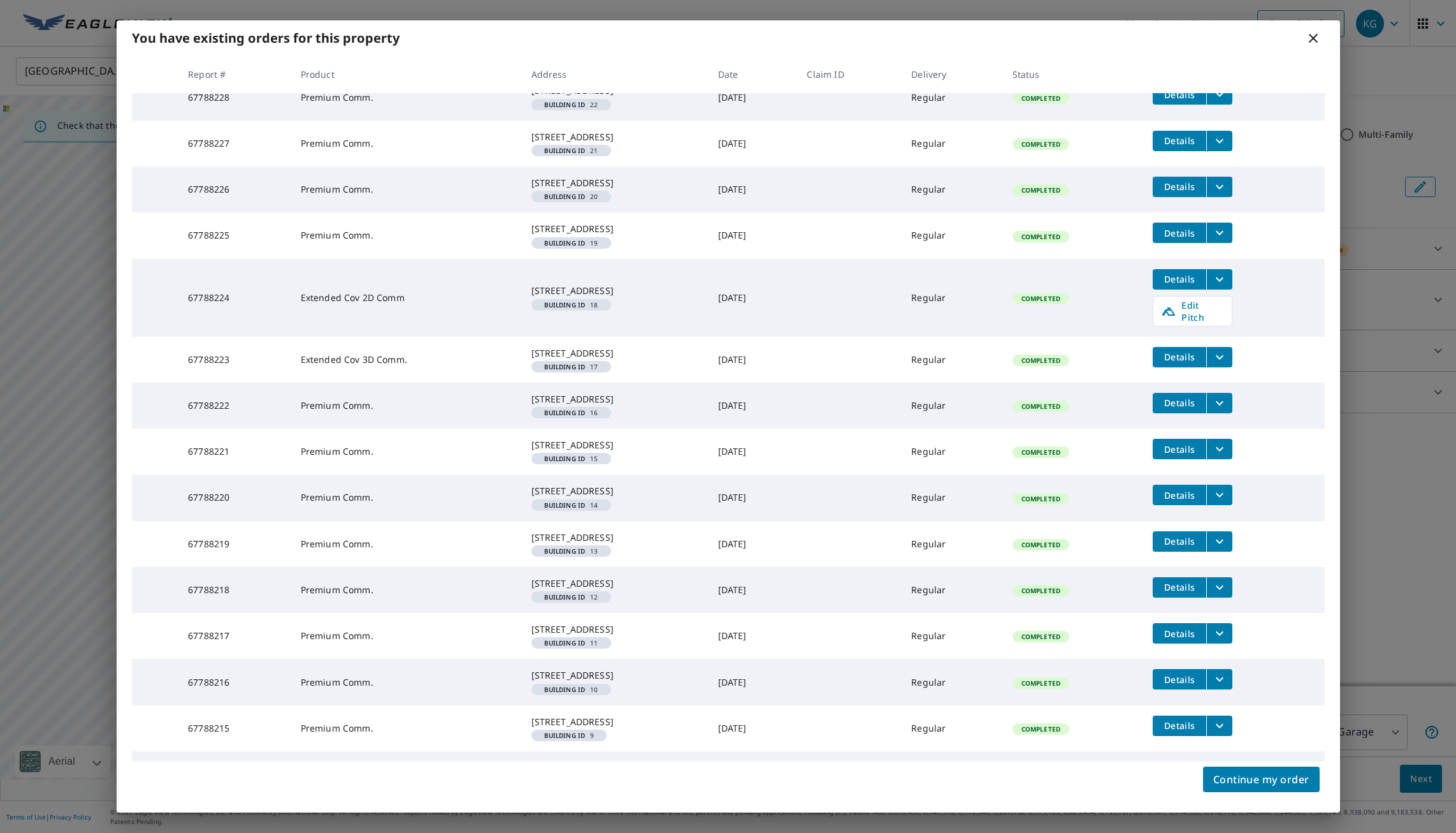
click at [1229, 290] on button "filesDropdownBtn-67788224" at bounding box center [1219, 279] width 26 height 20
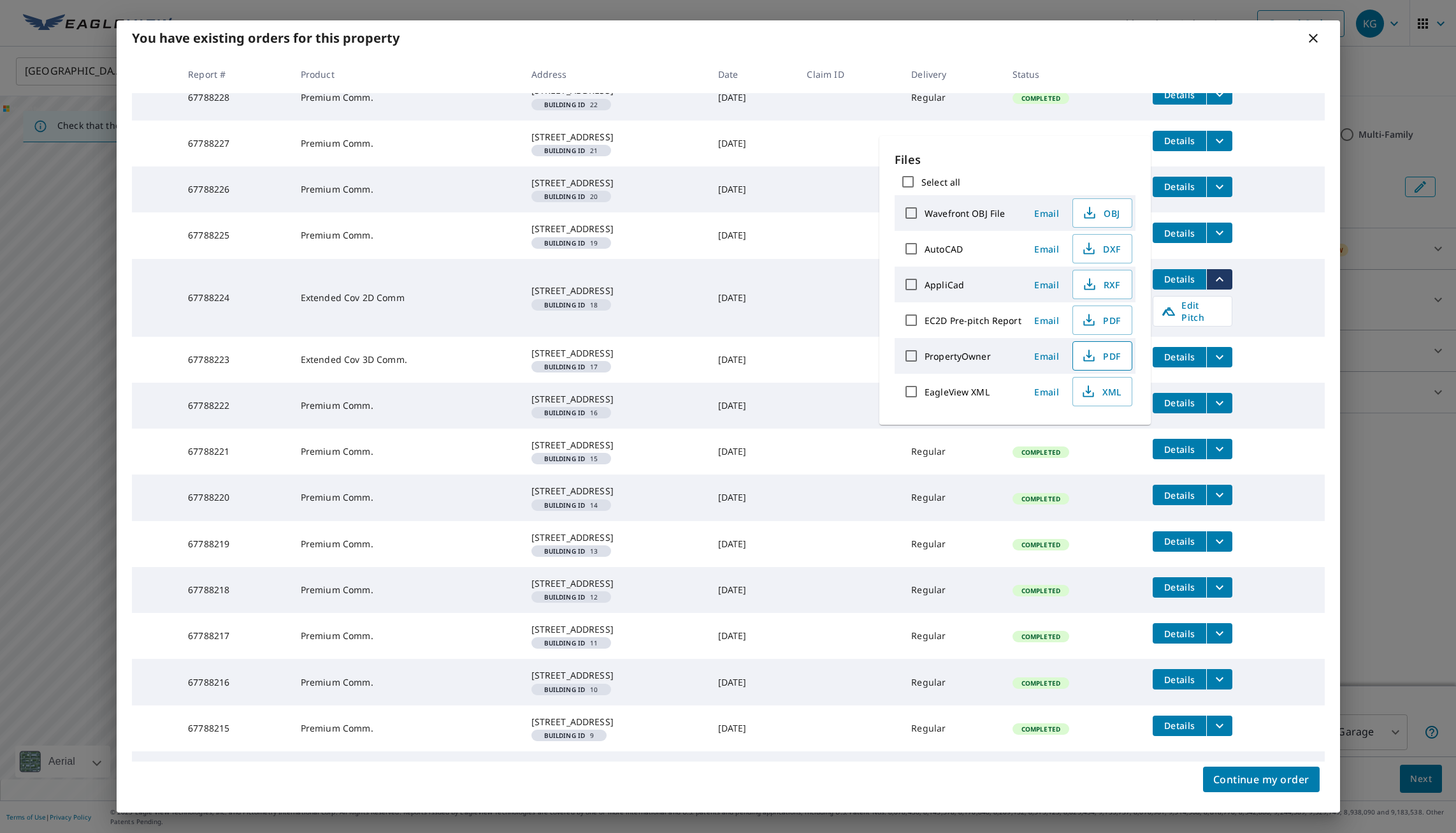
click at [1099, 355] on span "PDF" at bounding box center [1102, 356] width 41 height 16
click at [1221, 240] on icon "filesDropdownBtn-67788225" at bounding box center [1220, 233] width 15 height 16
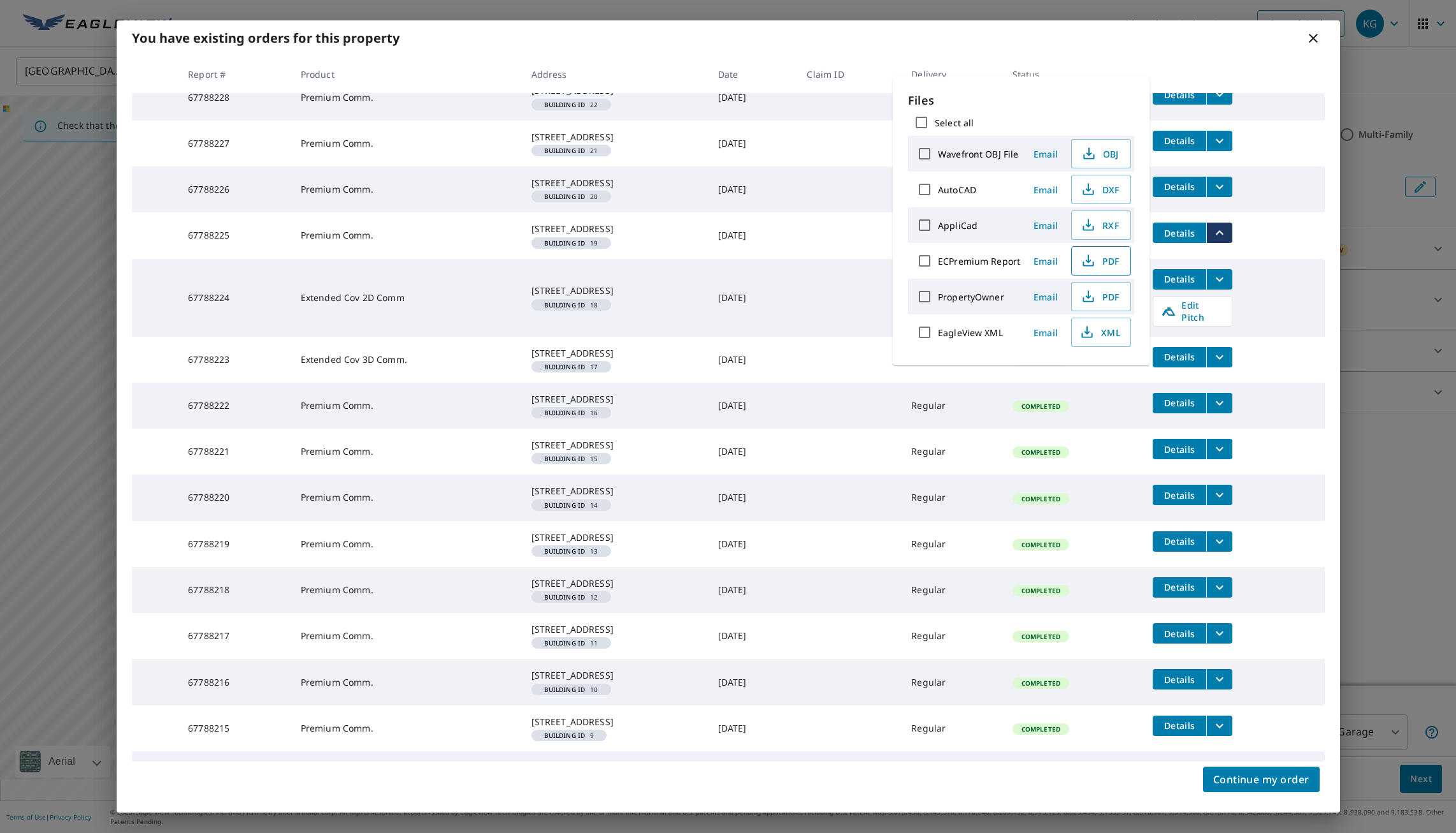
click at [1110, 262] on span "PDF" at bounding box center [1100, 261] width 41 height 16
click at [1217, 195] on icon "filesDropdownBtn-67788226" at bounding box center [1220, 187] width 15 height 16
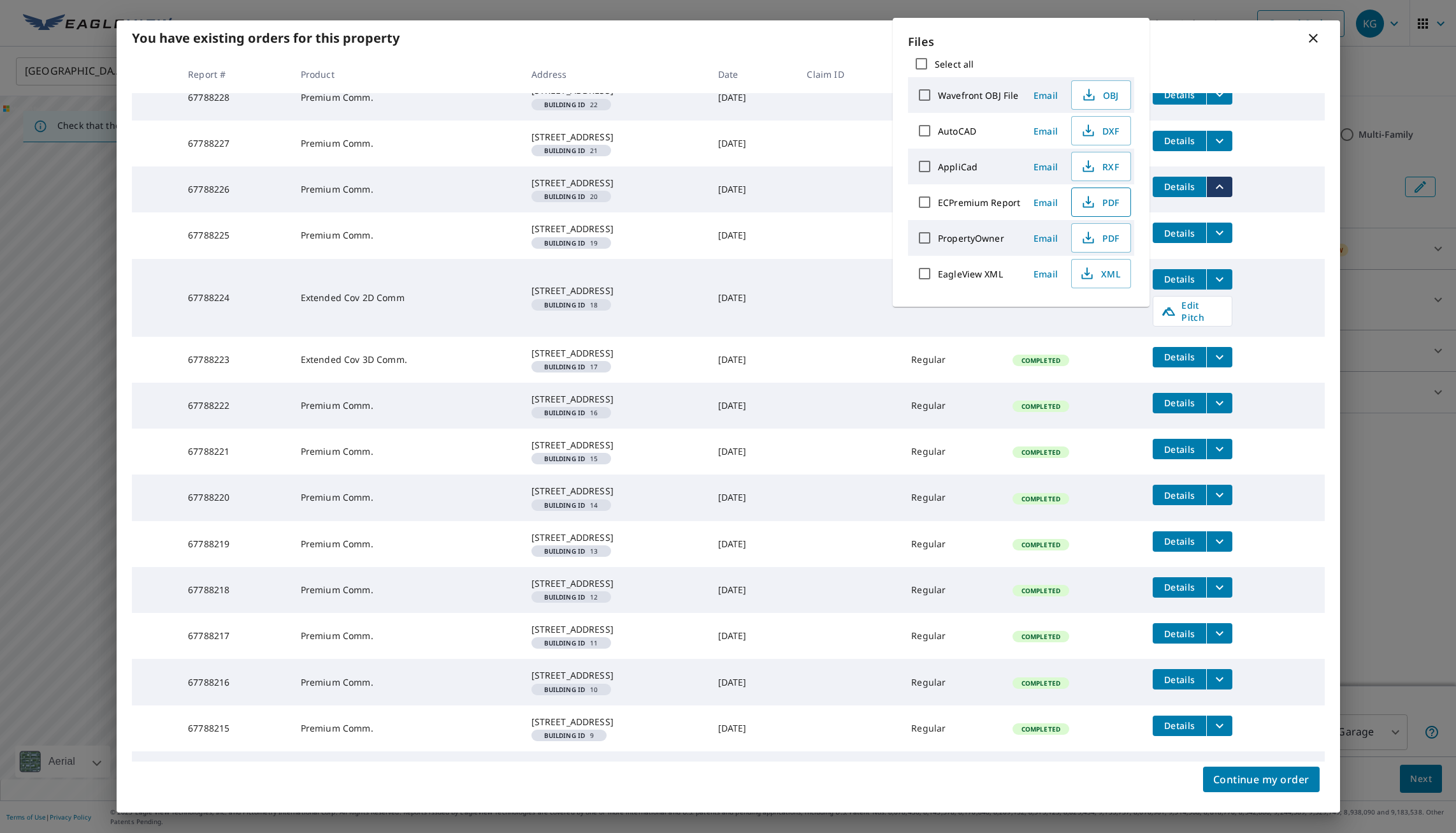
click at [1098, 196] on span "PDF" at bounding box center [1100, 202] width 41 height 16
click at [1217, 149] on icon "filesDropdownBtn-67788227" at bounding box center [1220, 141] width 15 height 16
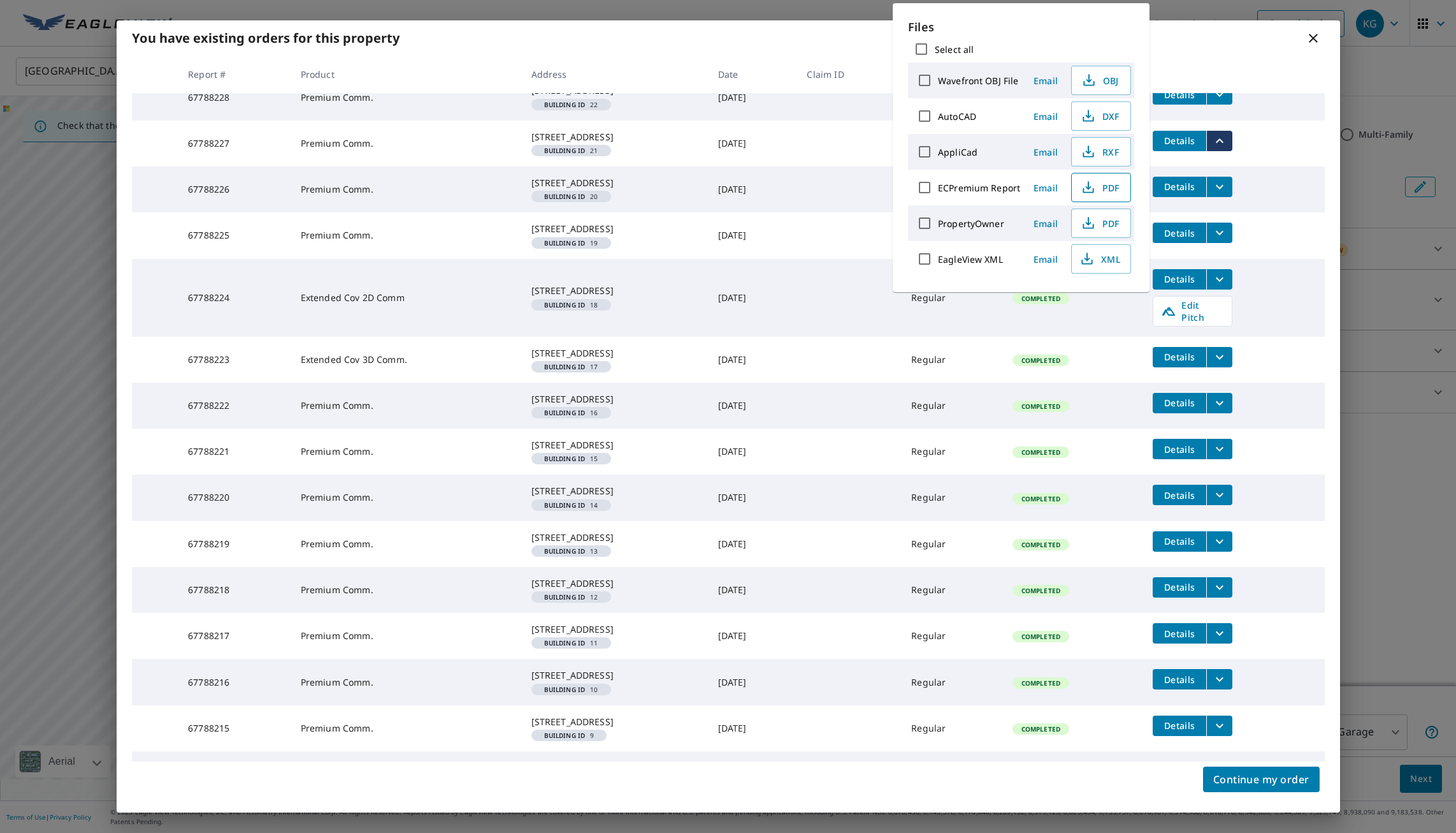
click at [1095, 184] on icon "button" at bounding box center [1089, 187] width 15 height 16
click at [1227, 104] on button "filesDropdownBtn-67788228" at bounding box center [1219, 94] width 26 height 20
click at [1092, 189] on icon "button" at bounding box center [1088, 190] width 11 height 5
click at [1298, 115] on td "Details" at bounding box center [1233, 94] width 182 height 41
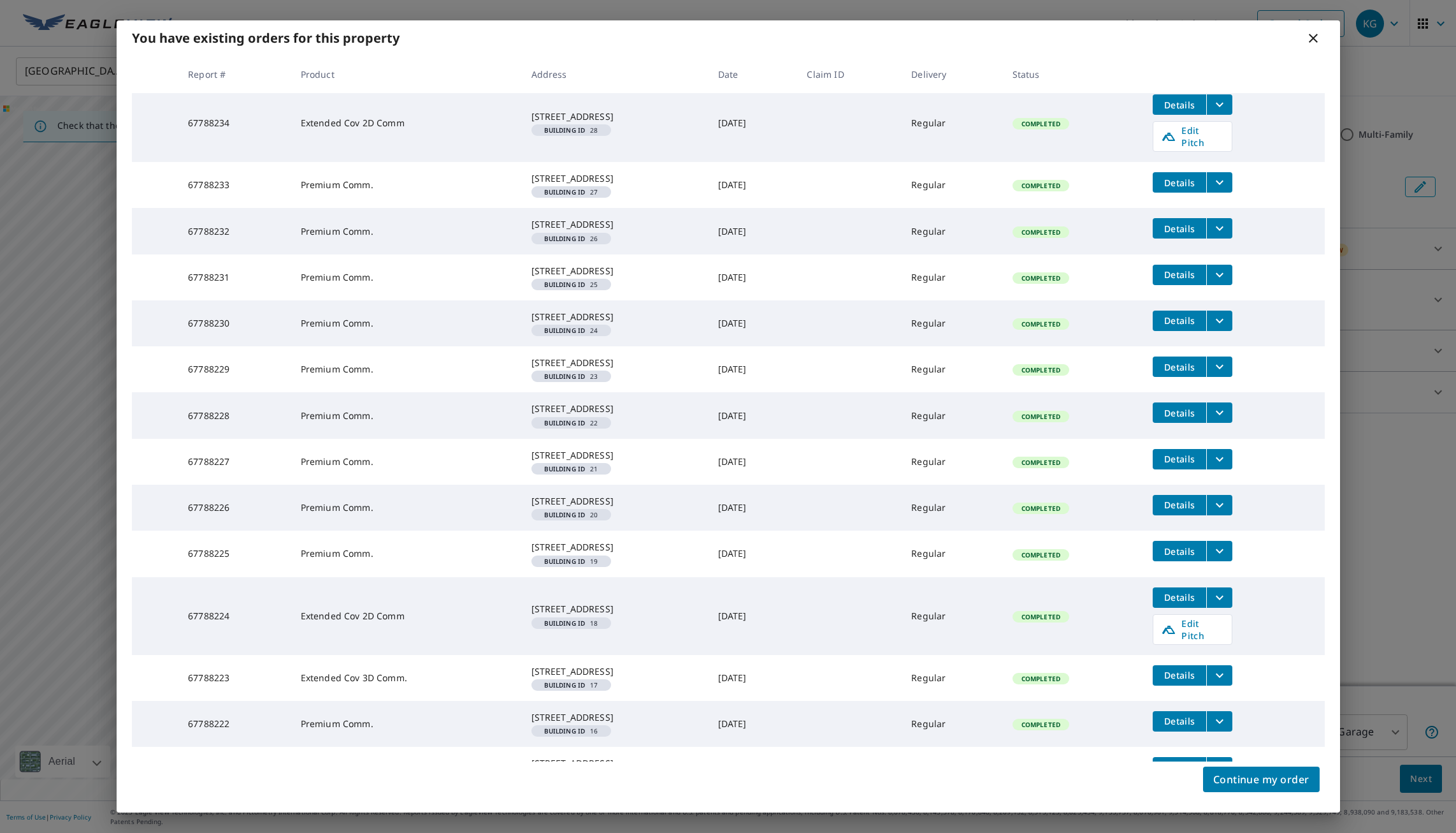
scroll to position [247, 0]
click at [1221, 375] on icon "filesDropdownBtn-67788229" at bounding box center [1220, 367] width 15 height 16
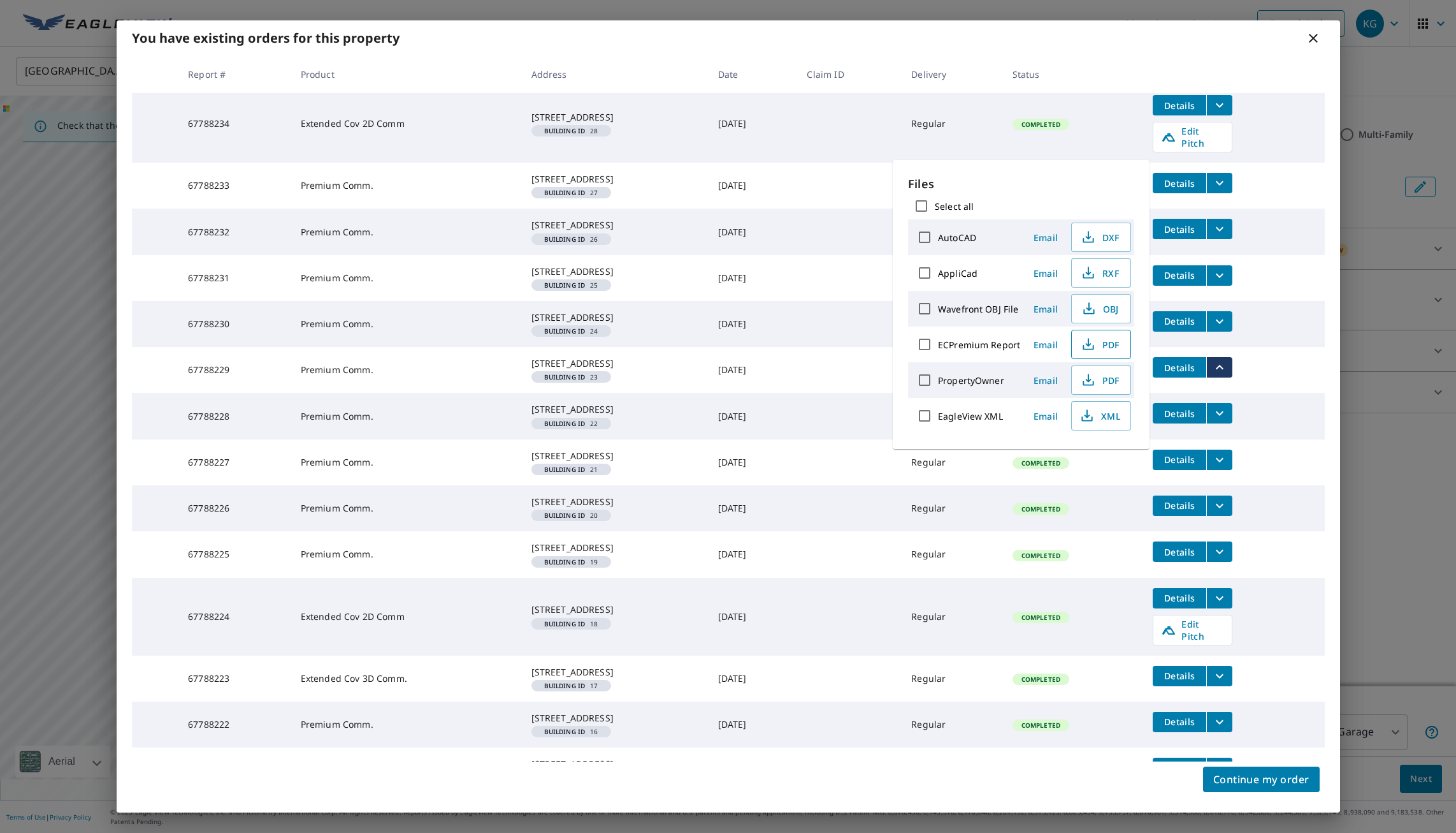
click at [1114, 344] on span "PDF" at bounding box center [1100, 345] width 41 height 16
click at [1216, 329] on icon "filesDropdownBtn-67788230" at bounding box center [1220, 321] width 15 height 16
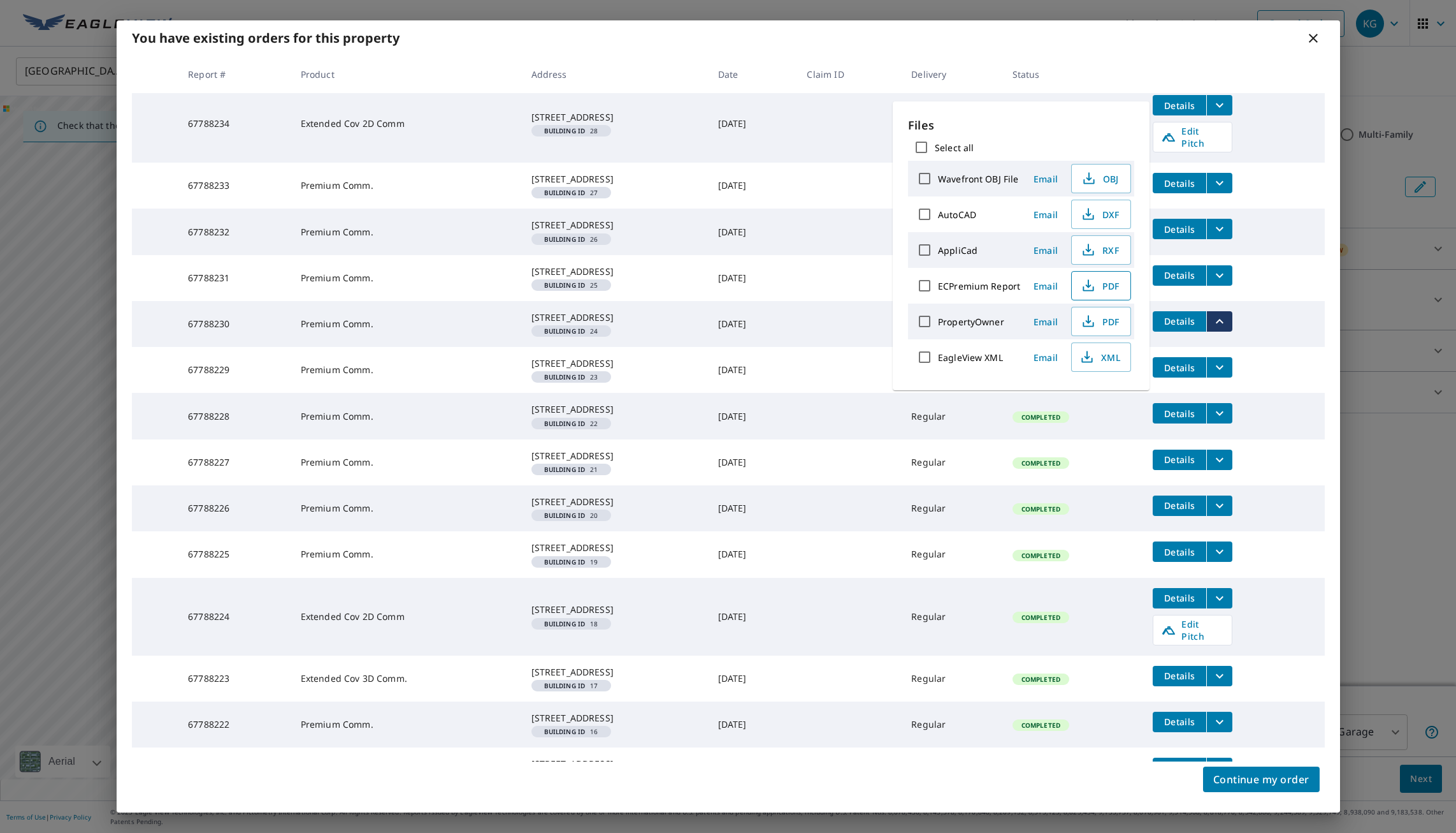
click at [1100, 279] on span "PDF" at bounding box center [1100, 285] width 41 height 16
click at [1212, 283] on icon "filesDropdownBtn-67788231" at bounding box center [1220, 276] width 15 height 16
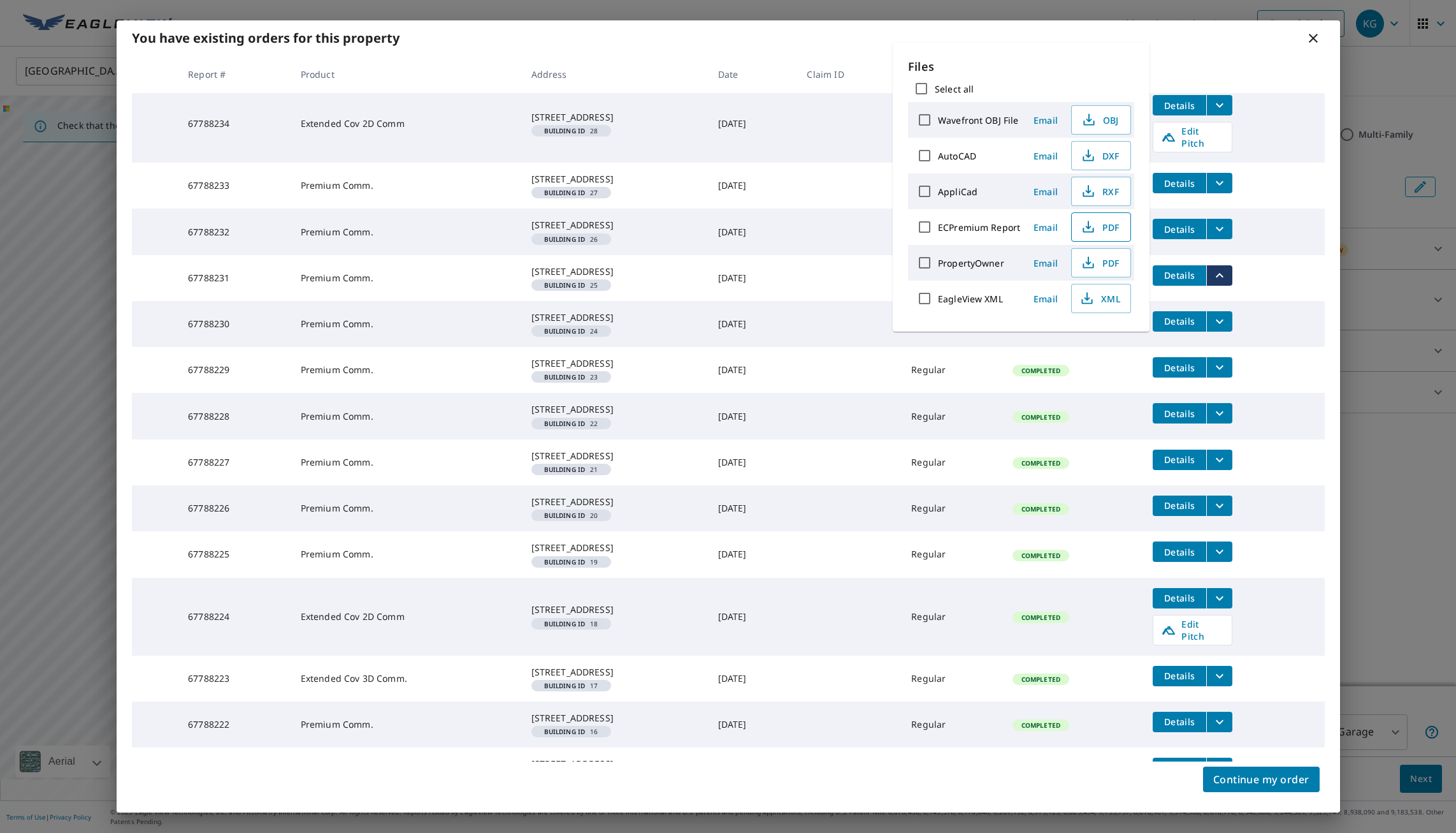
click at [1090, 228] on icon "button" at bounding box center [1089, 227] width 15 height 16
click at [1219, 237] on icon "filesDropdownBtn-67788232" at bounding box center [1220, 229] width 15 height 16
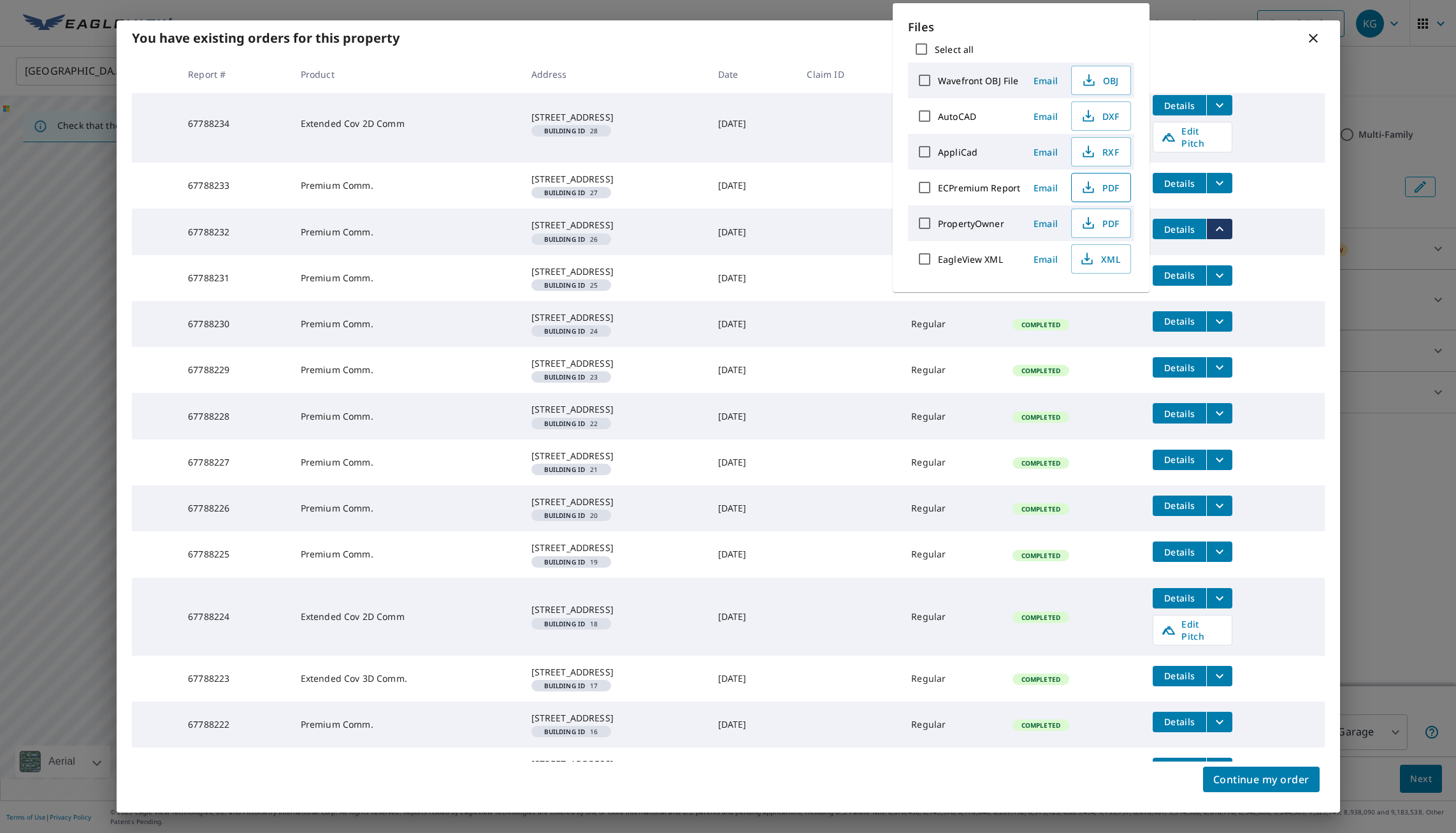
click at [1095, 182] on icon "button" at bounding box center [1089, 187] width 15 height 16
click at [1217, 191] on icon "filesDropdownBtn-67788233" at bounding box center [1220, 183] width 15 height 16
click at [1094, 186] on icon "button" at bounding box center [1089, 187] width 15 height 16
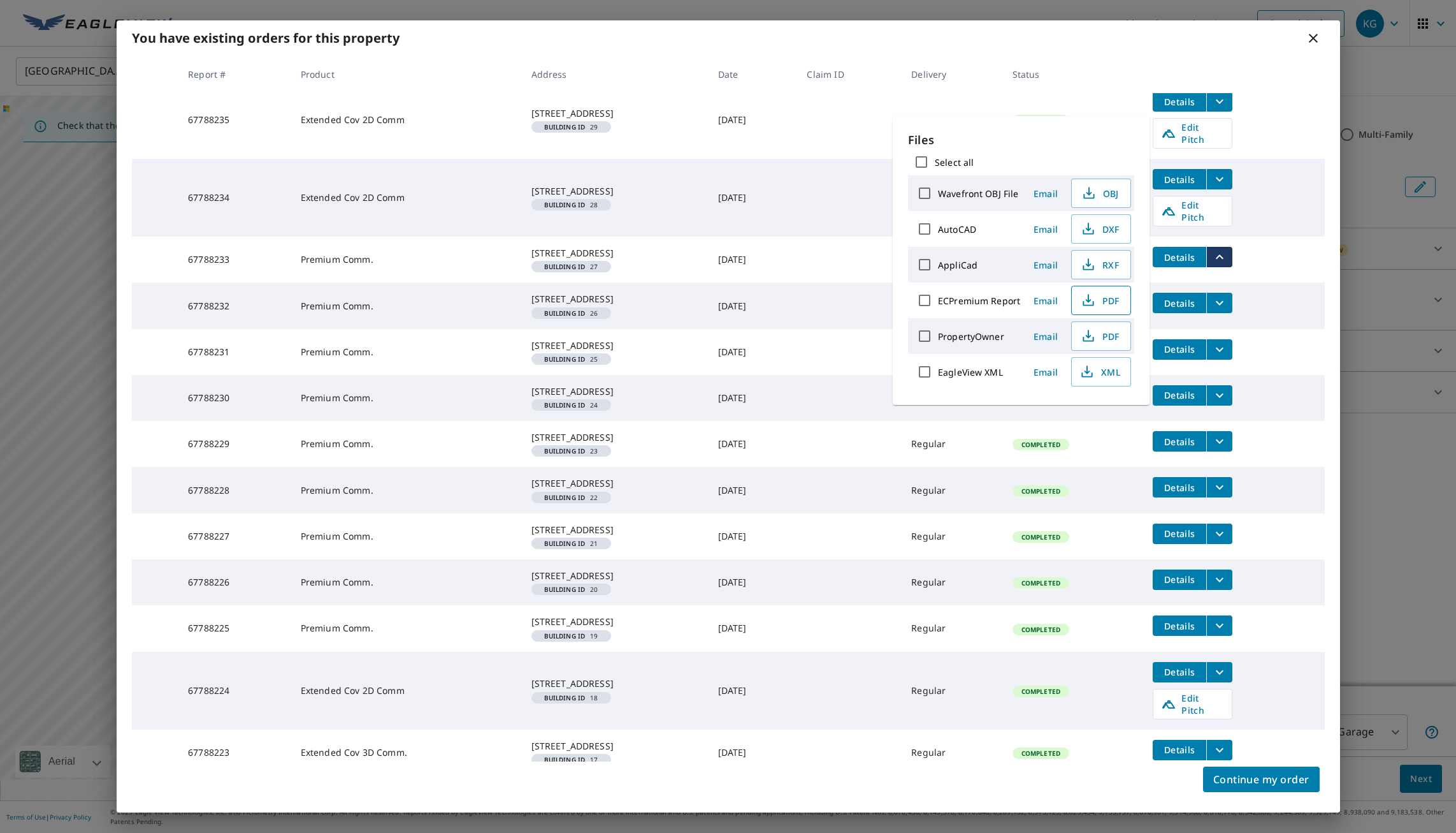
scroll to position [56, 0]
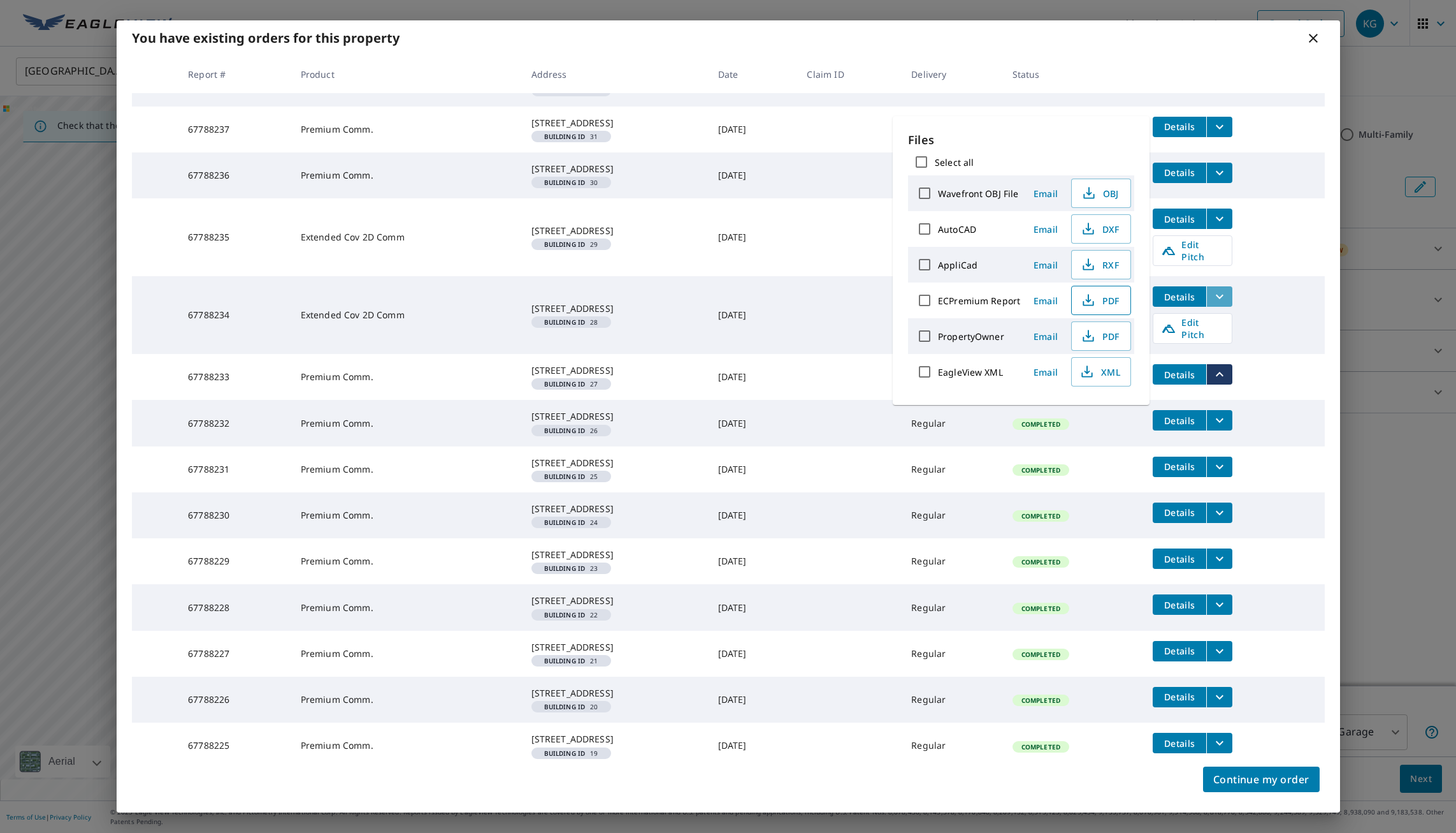
click at [1224, 304] on icon "filesDropdownBtn-67788234" at bounding box center [1220, 297] width 15 height 16
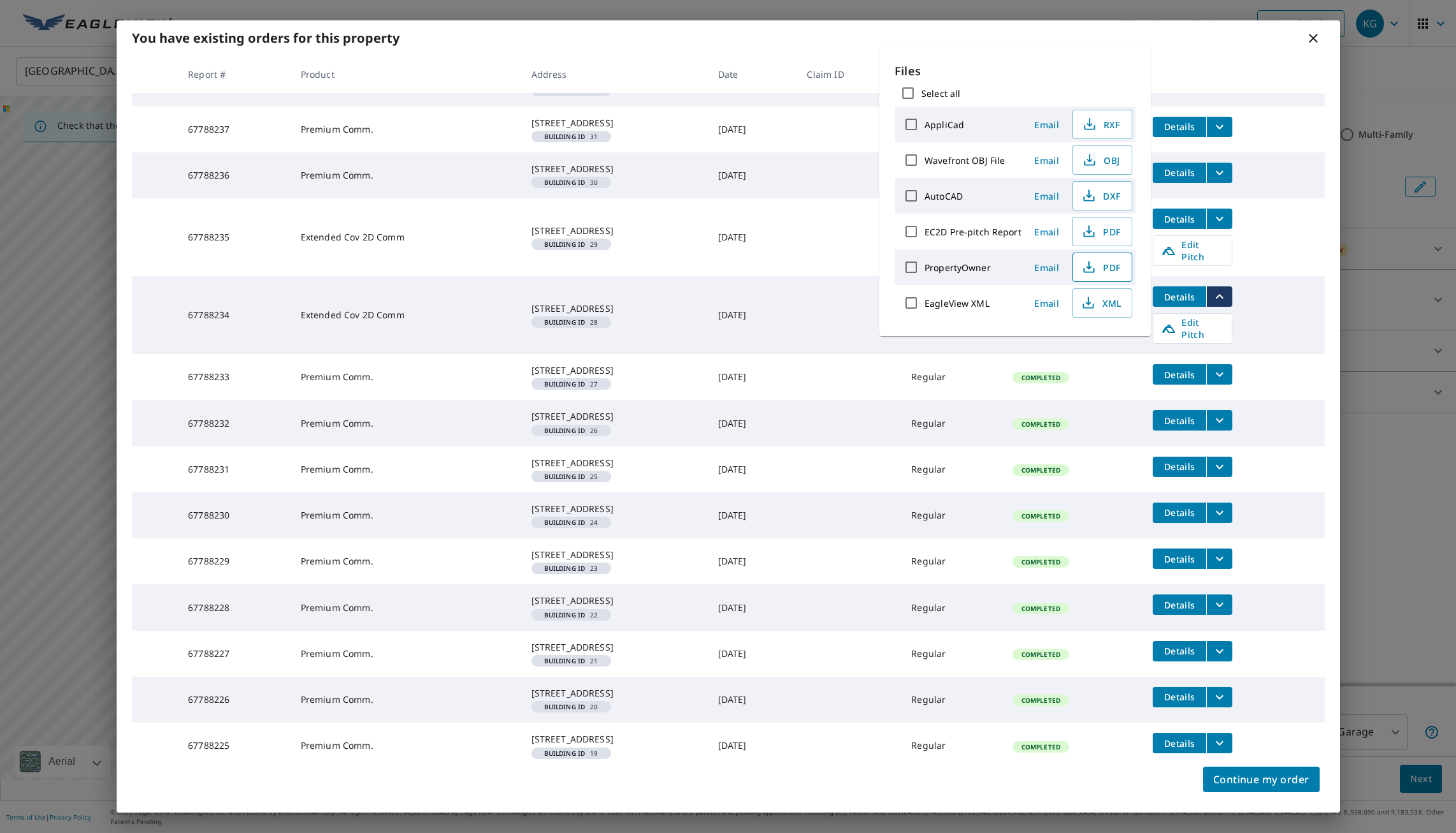
click at [1112, 266] on span "PDF" at bounding box center [1102, 267] width 41 height 16
click at [1220, 226] on icon "filesDropdownBtn-67788235" at bounding box center [1220, 218] width 15 height 16
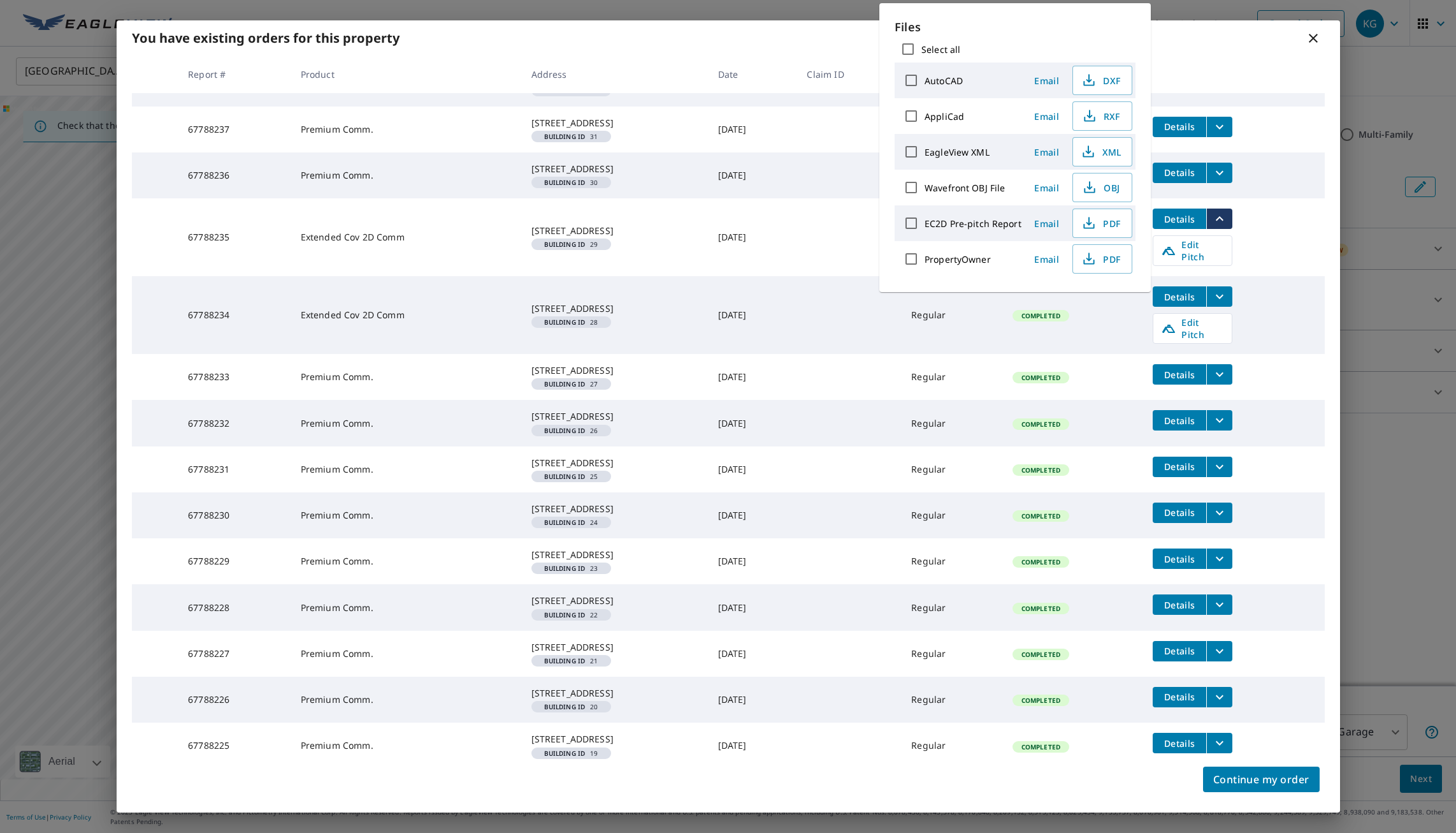
click at [1217, 180] on icon "filesDropdownBtn-67788236" at bounding box center [1220, 173] width 15 height 16
click at [1116, 187] on span "PDF" at bounding box center [1100, 187] width 41 height 16
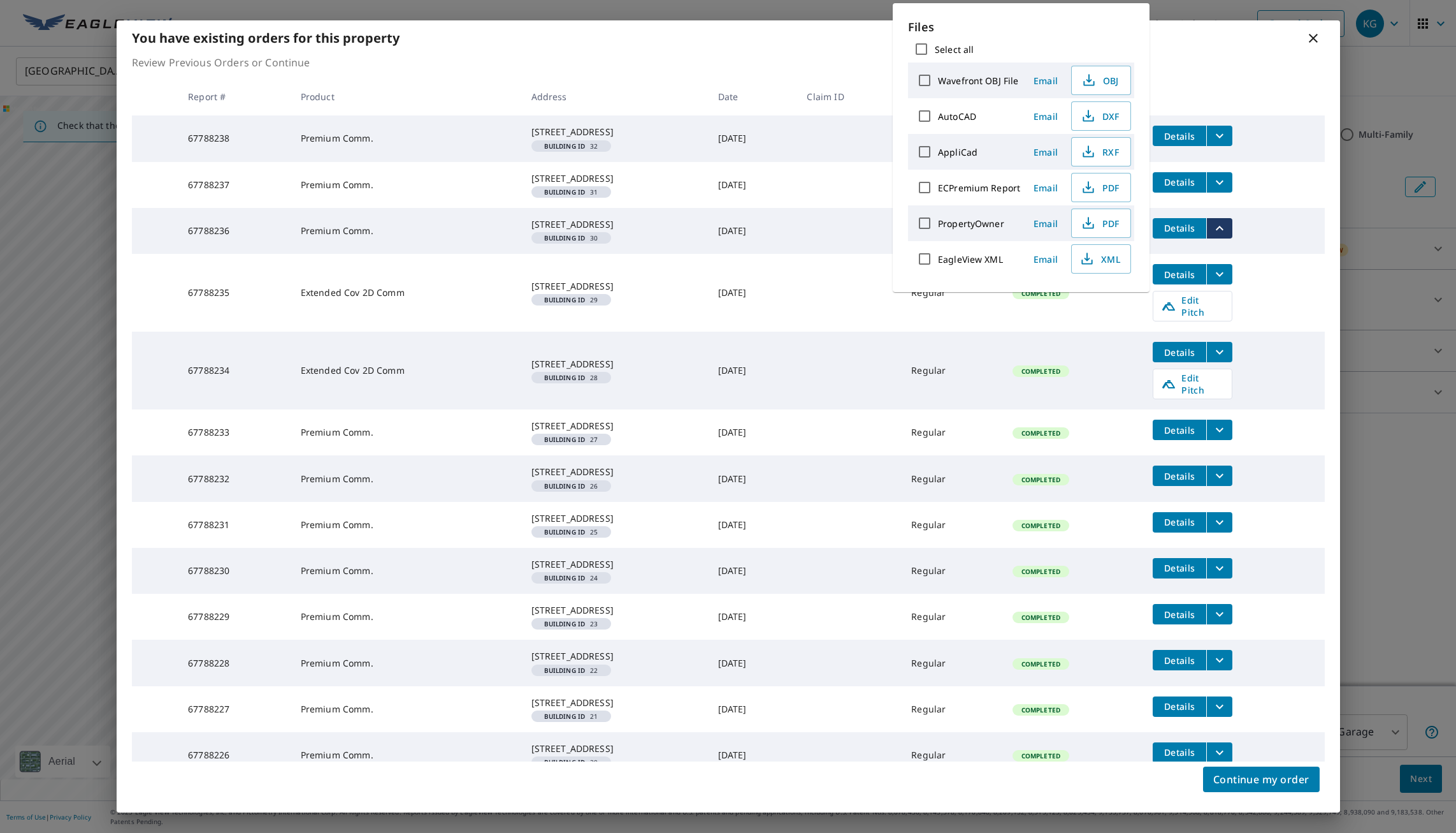
scroll to position [0, 0]
click at [1228, 191] on button "filesDropdownBtn-67788237" at bounding box center [1219, 183] width 26 height 20
click at [1088, 183] on icon "button" at bounding box center [1089, 187] width 15 height 16
click at [1217, 138] on icon "filesDropdownBtn-67788238" at bounding box center [1220, 137] width 15 height 16
click at [1105, 223] on span "PDF" at bounding box center [1100, 223] width 41 height 16
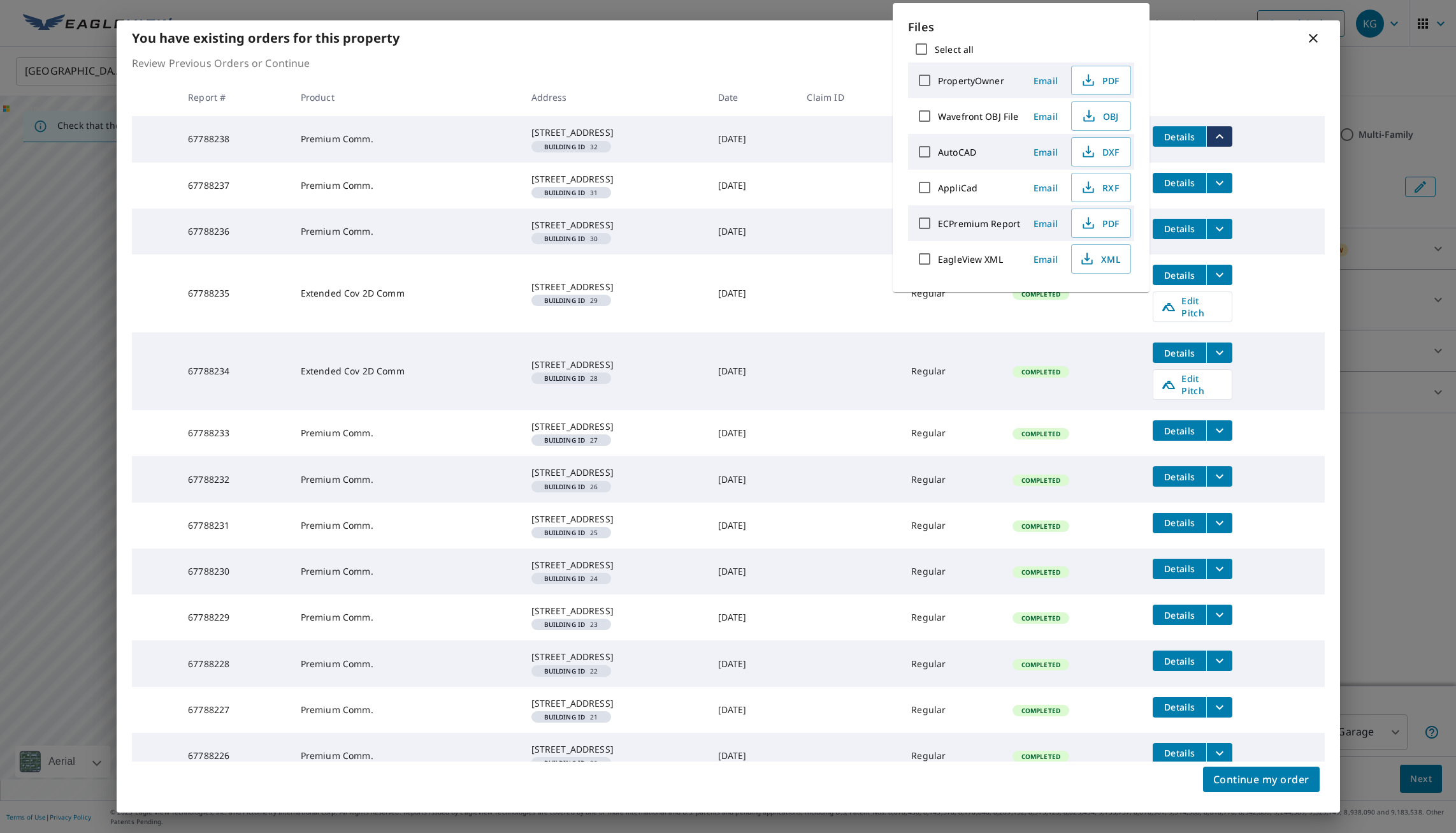
click at [1274, 69] on p "Review Previous Orders or Continue" at bounding box center [728, 63] width 1193 height 16
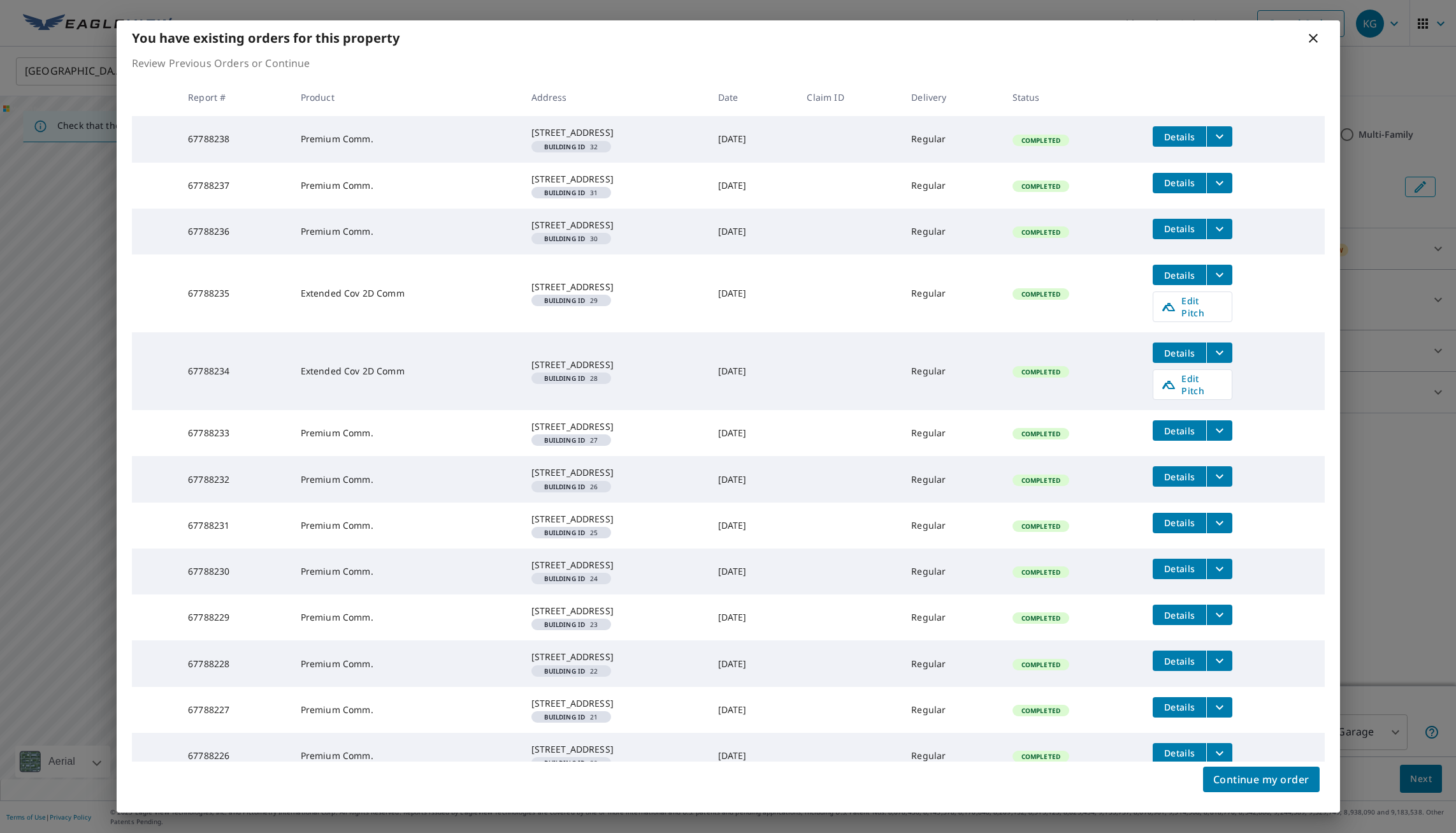
click at [1309, 40] on icon at bounding box center [1314, 38] width 15 height 16
